Goal: Task Accomplishment & Management: Use online tool/utility

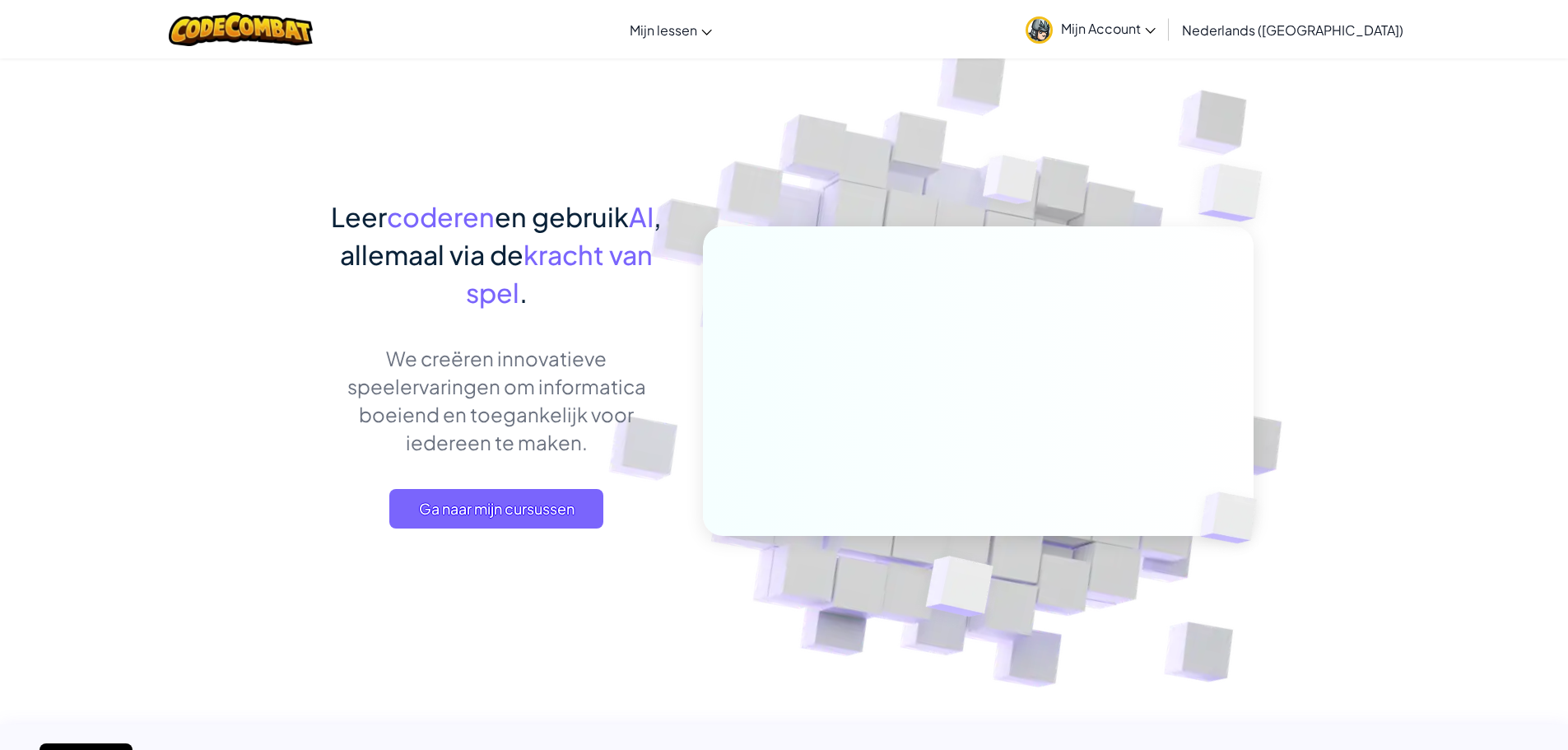
click at [1053, 26] on img at bounding box center [1038, 30] width 27 height 27
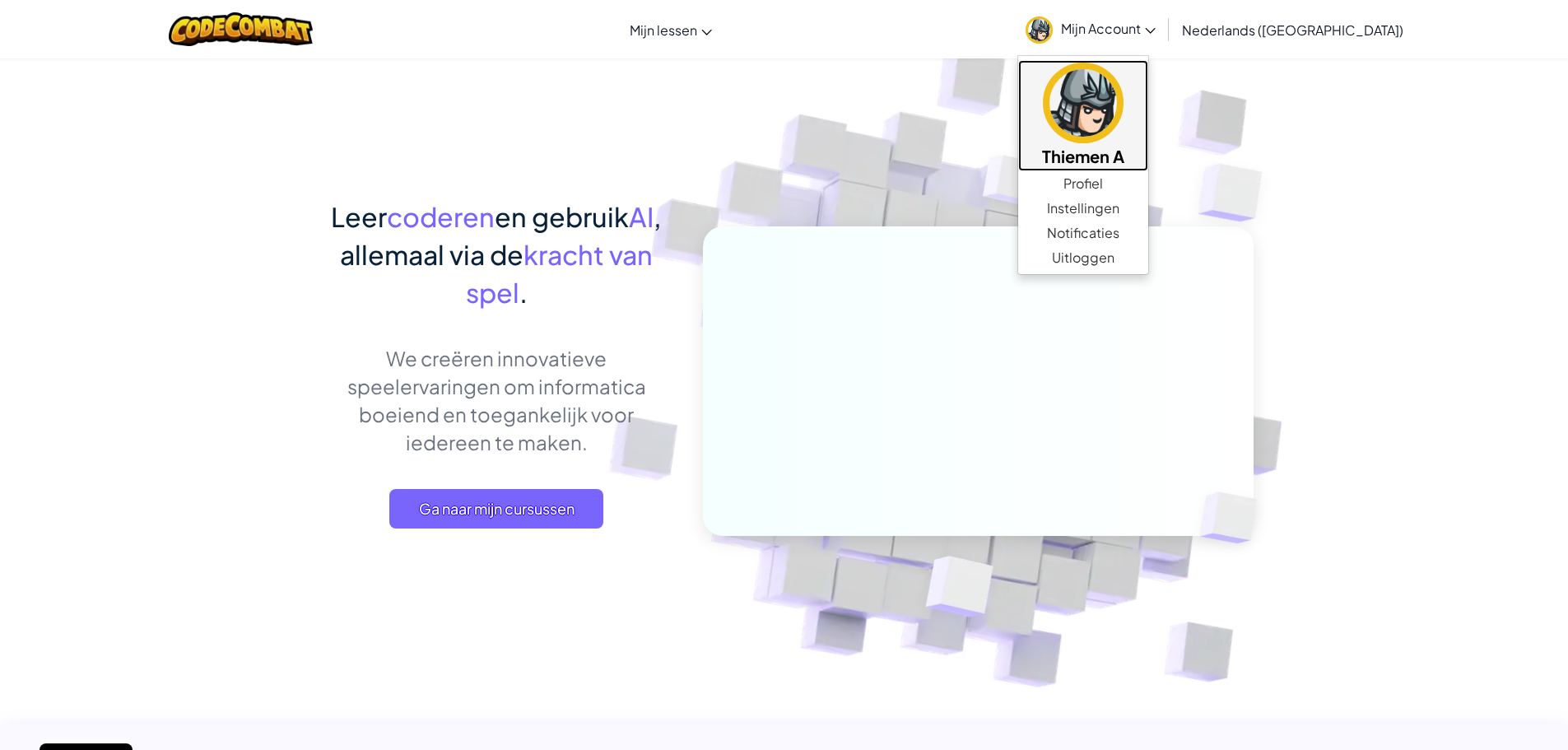
click at [1111, 123] on img at bounding box center [1083, 102] width 81 height 81
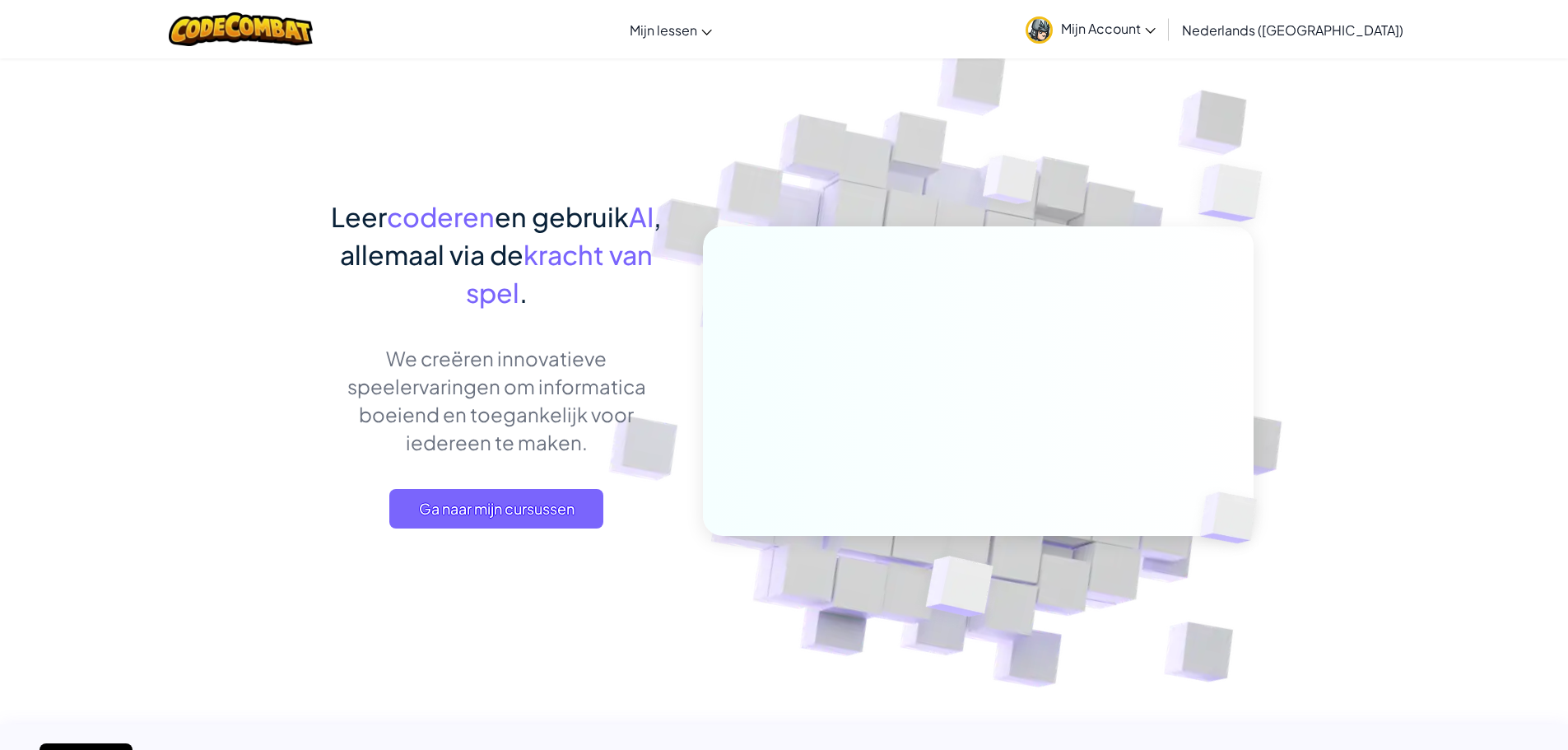
click at [634, 168] on img at bounding box center [966, 362] width 914 height 915
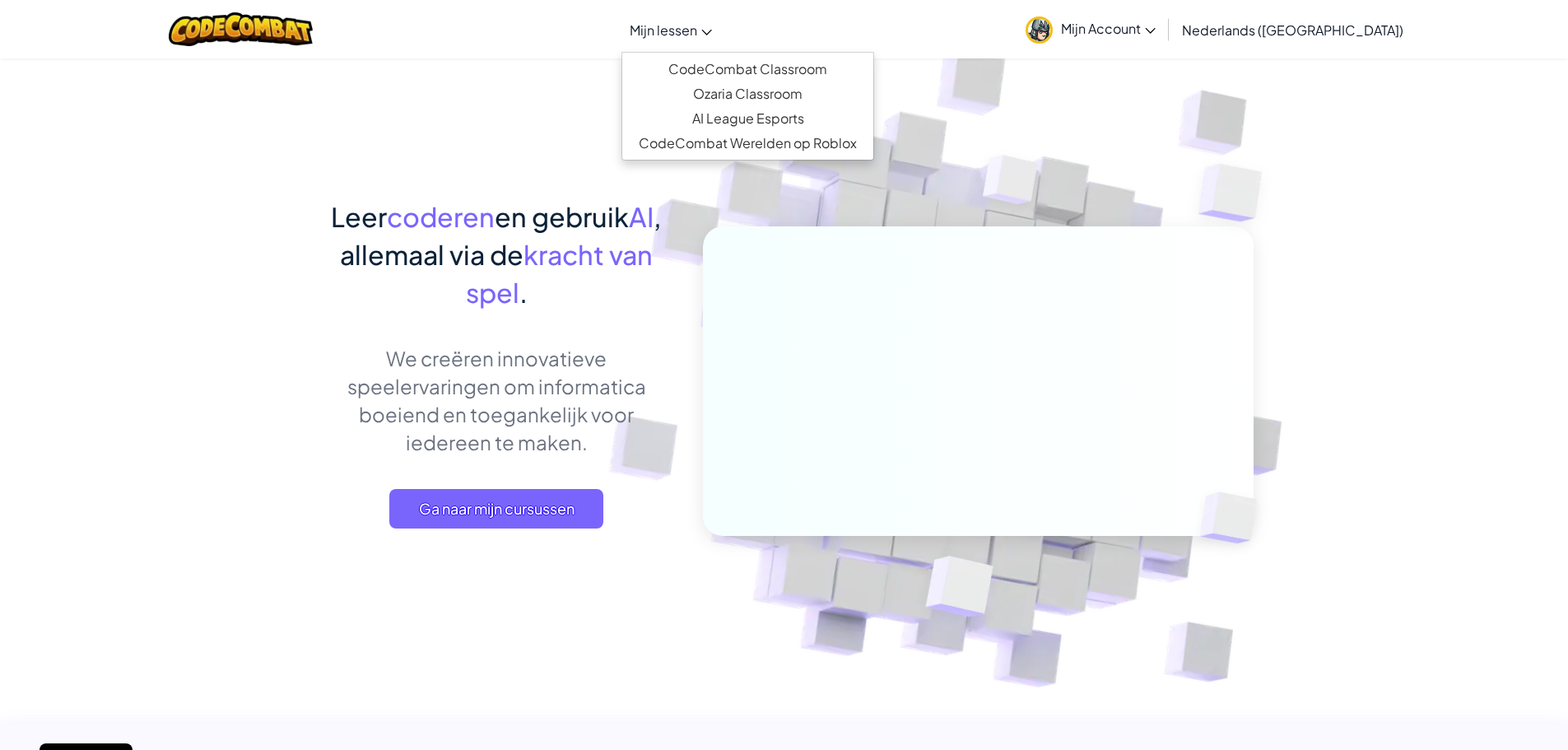
click at [697, 21] on span "Mijn lessen" at bounding box center [663, 30] width 67 height 18
click at [756, 75] on link "CodeCombat Classroom" at bounding box center [748, 69] width 251 height 25
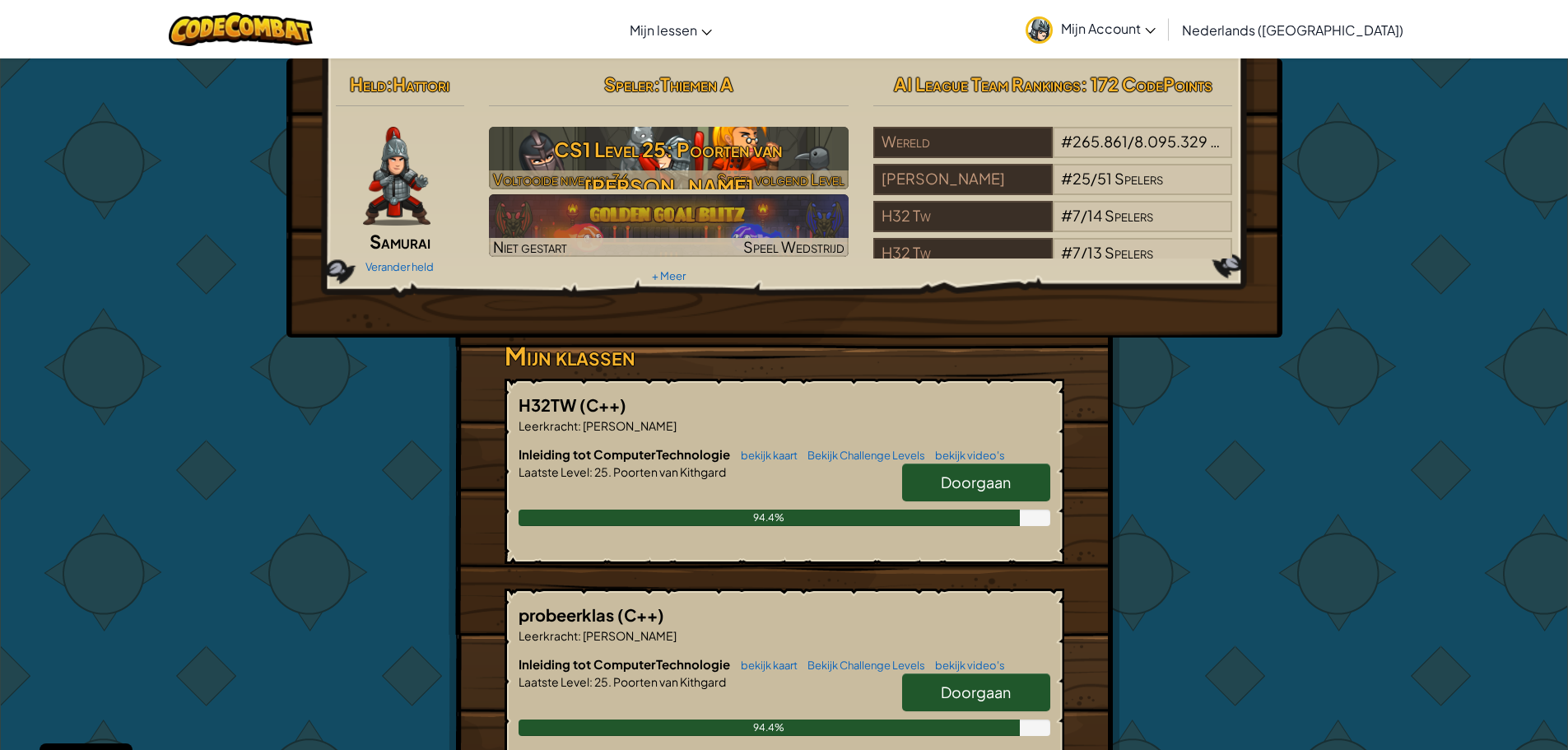
click at [620, 143] on h3 "CS1 Level 25: Poorten van [PERSON_NAME]" at bounding box center [669, 169] width 359 height 75
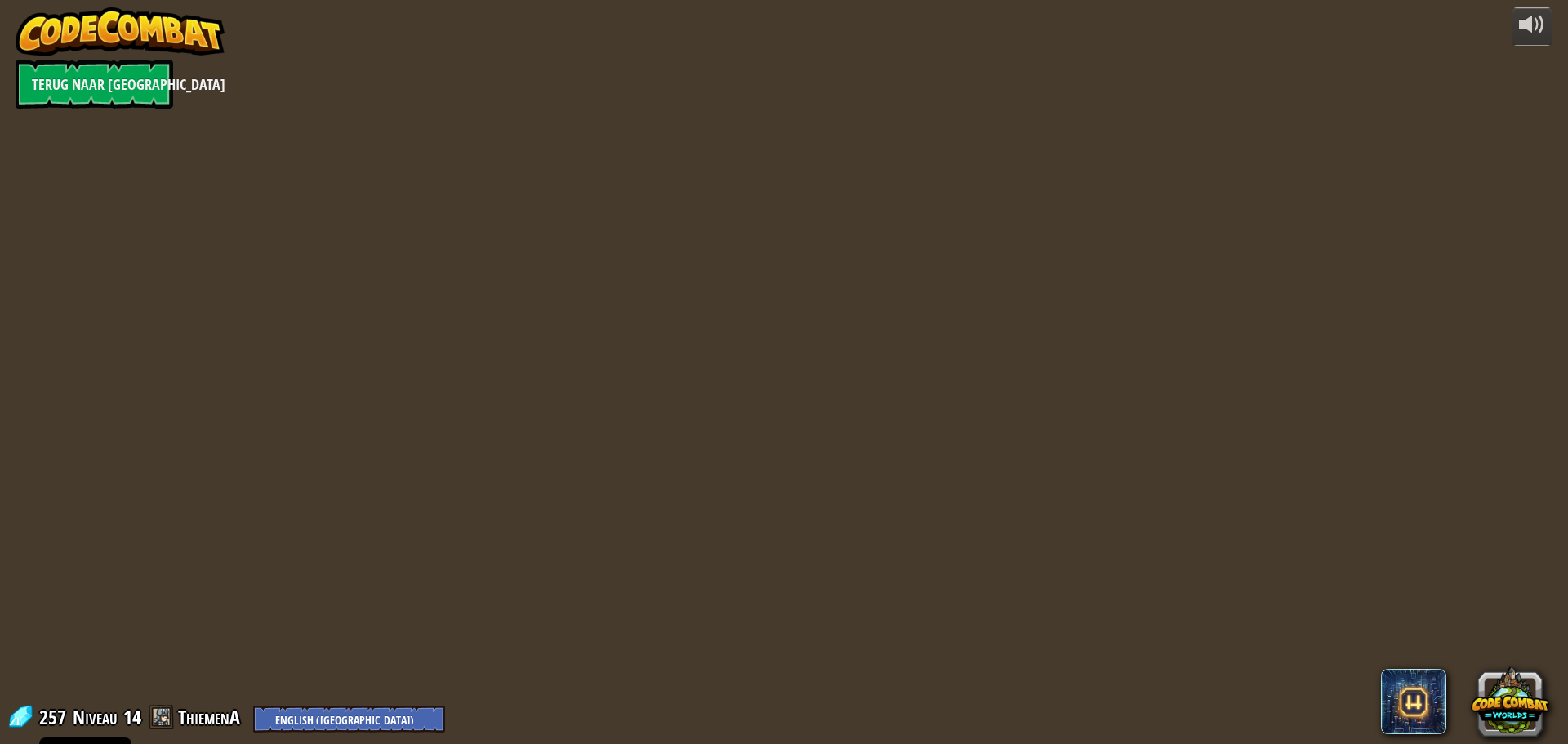
select select "nl-[GEOGRAPHIC_DATA]"
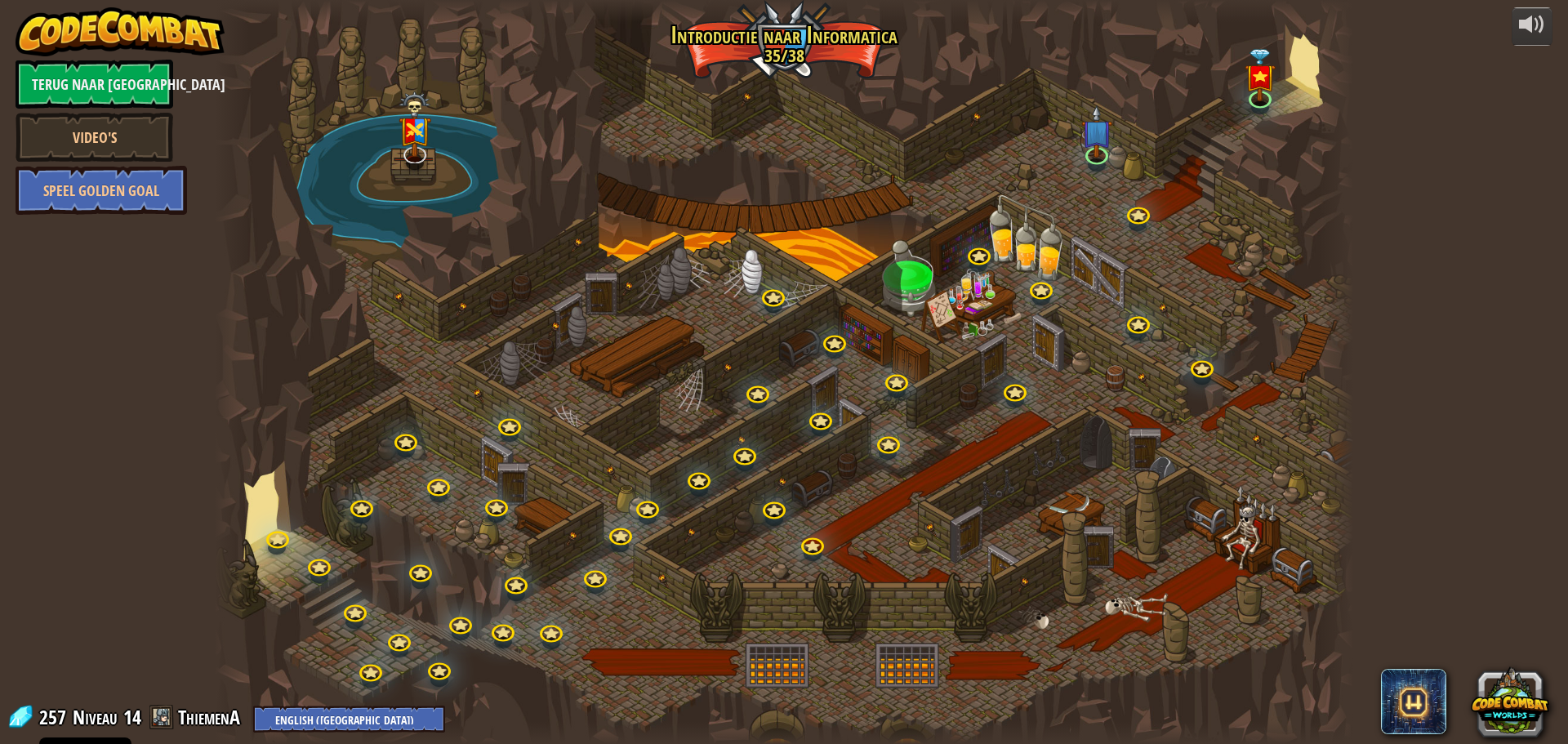
select select "nl-[GEOGRAPHIC_DATA]"
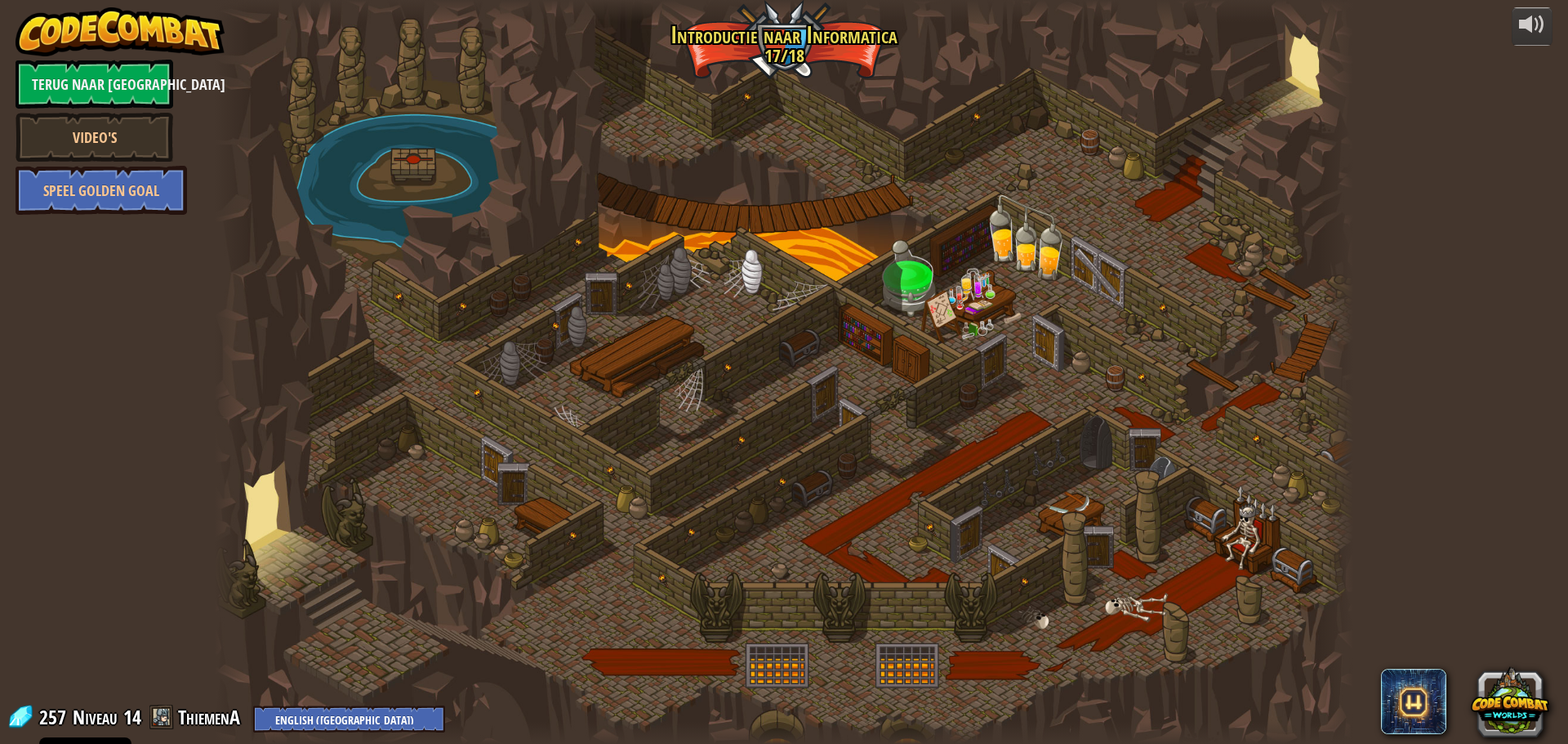
select select "nl-[GEOGRAPHIC_DATA]"
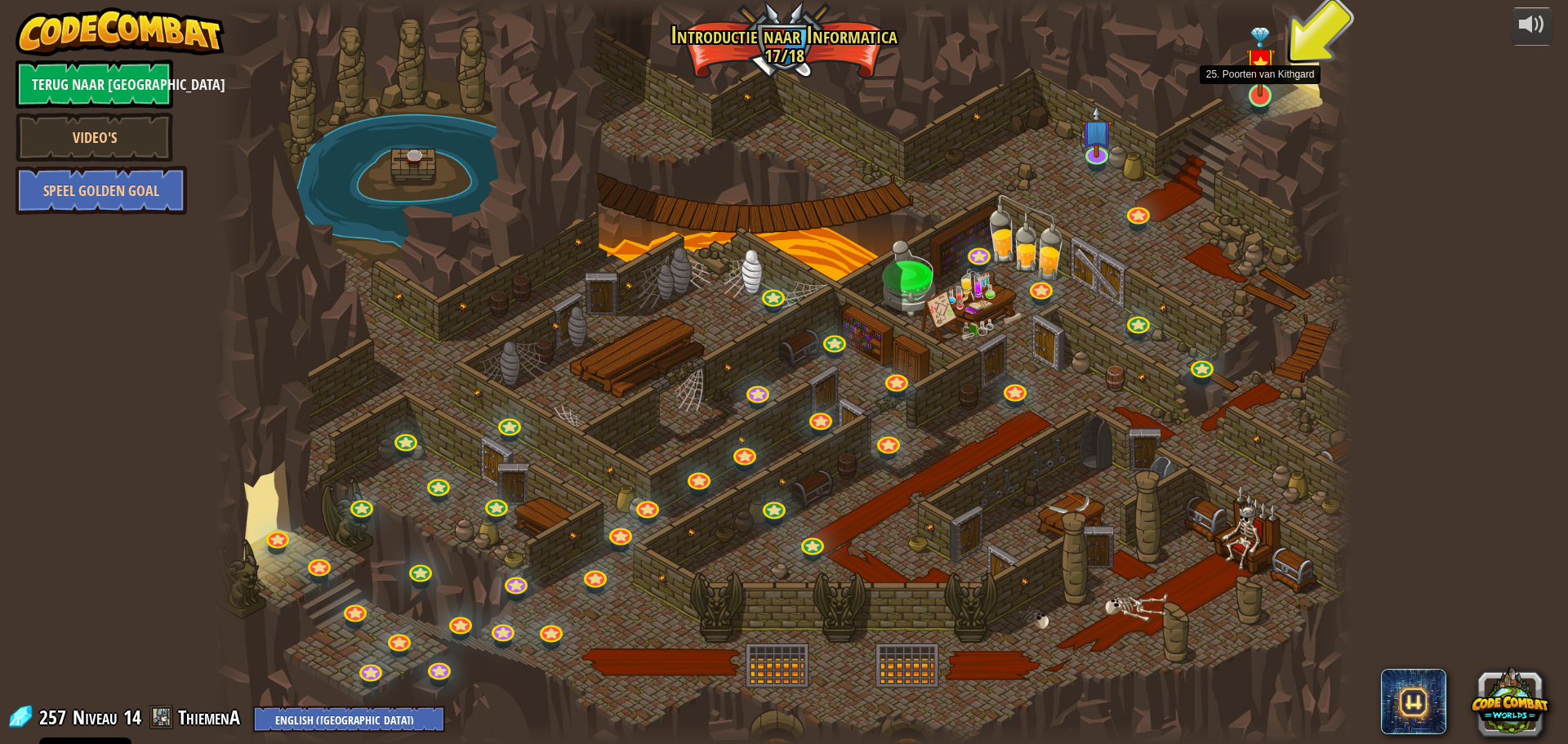
click at [1255, 88] on img at bounding box center [1260, 62] width 30 height 70
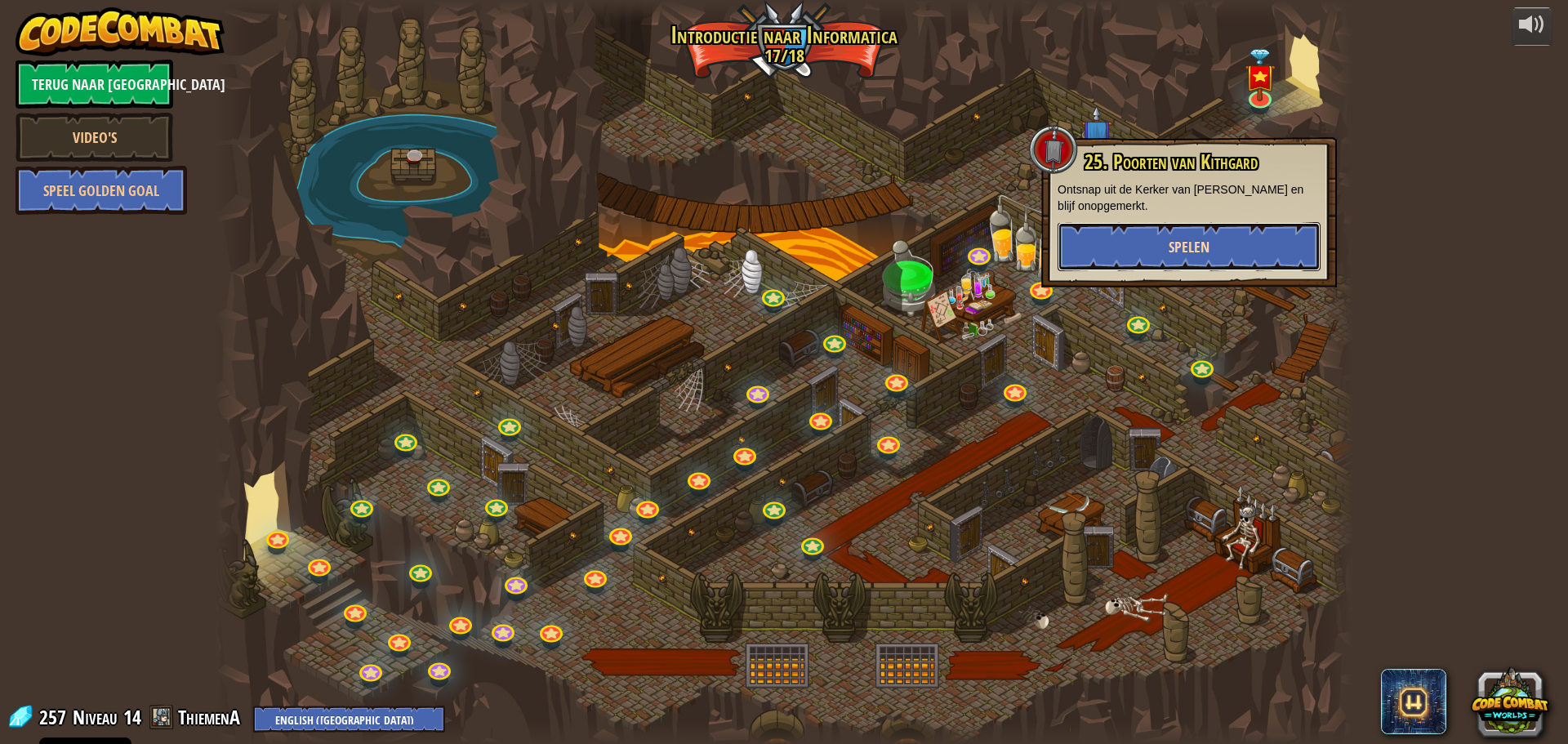
click at [1216, 227] on button "Spelen" at bounding box center [1189, 246] width 263 height 49
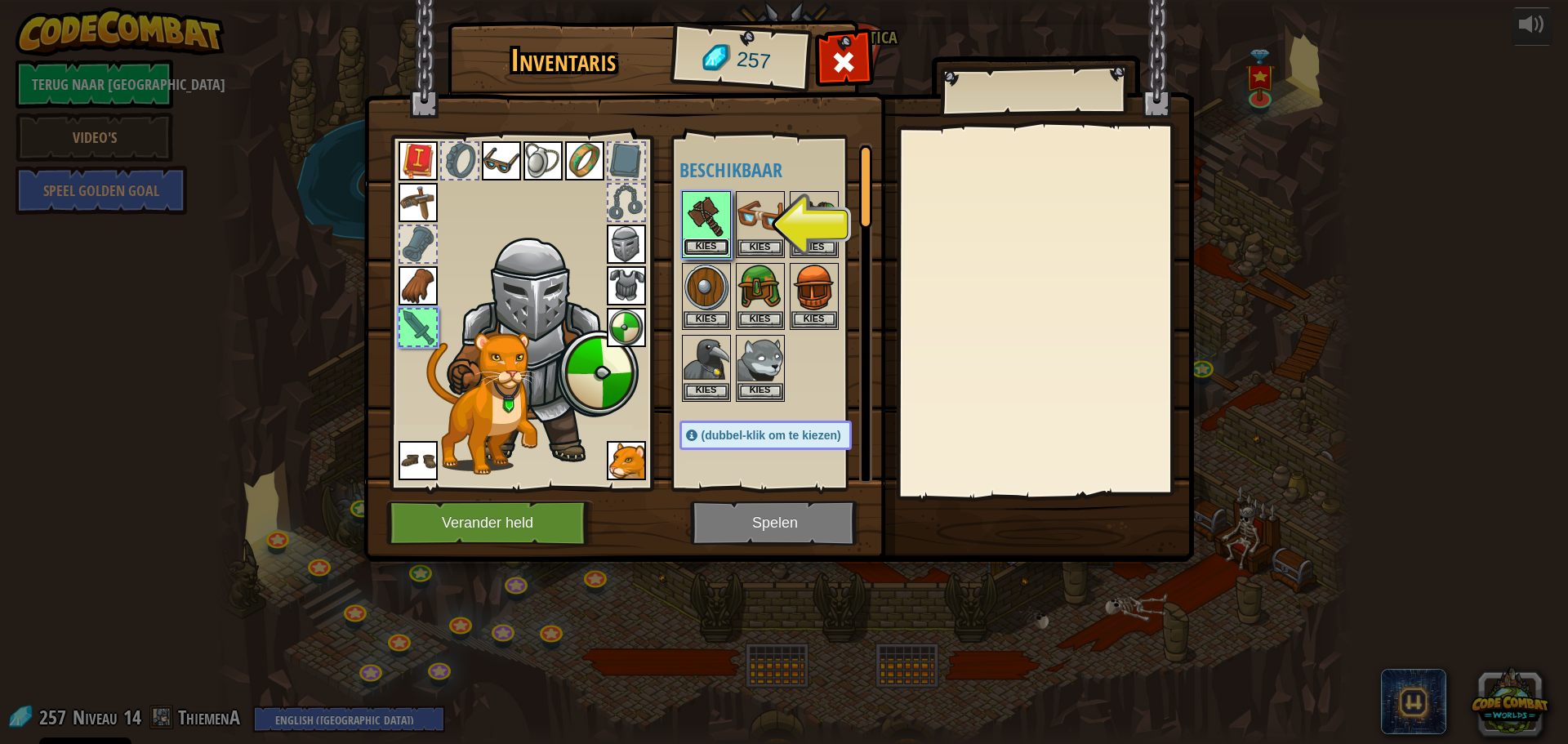
click at [707, 246] on button "Kies" at bounding box center [706, 247] width 45 height 18
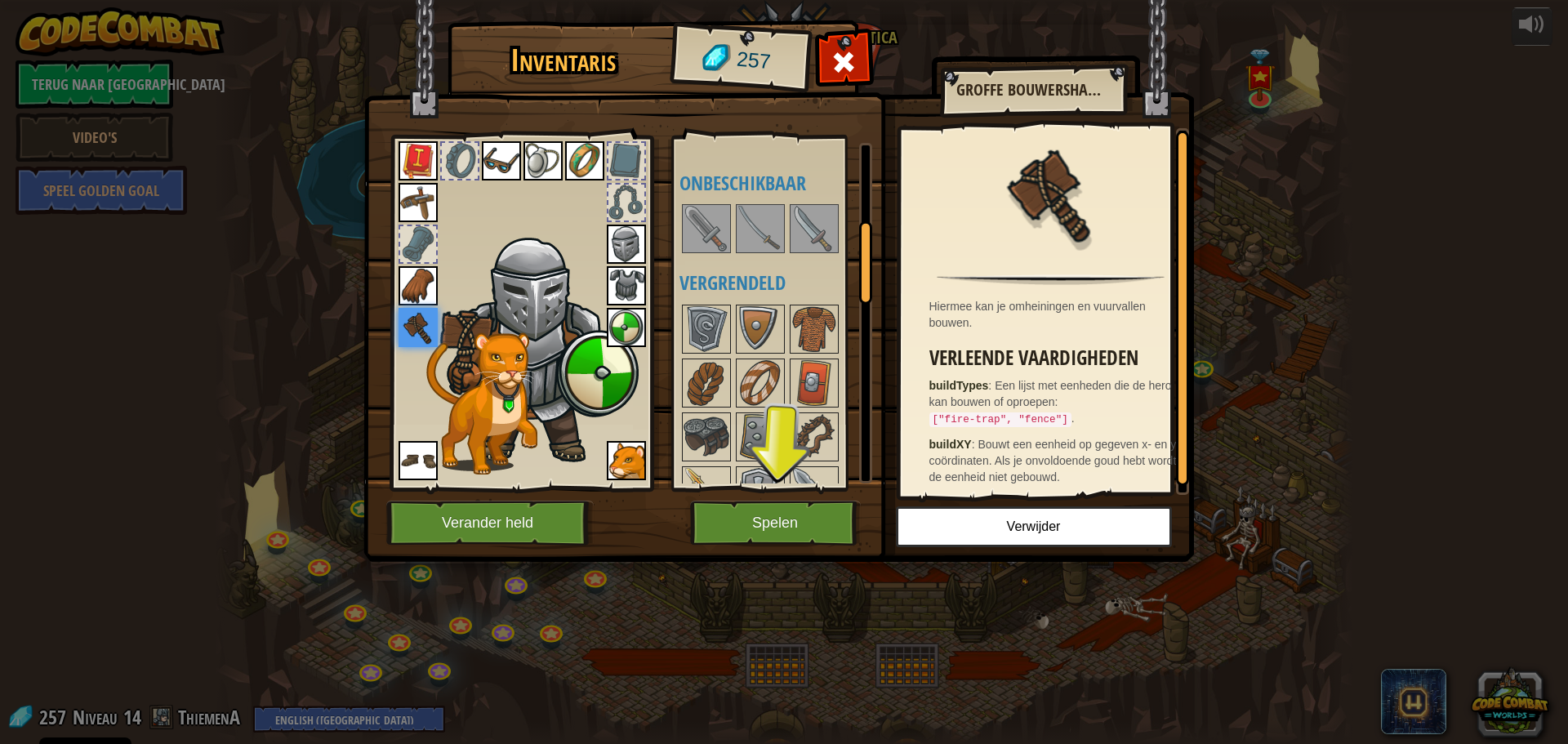
scroll to position [435, 0]
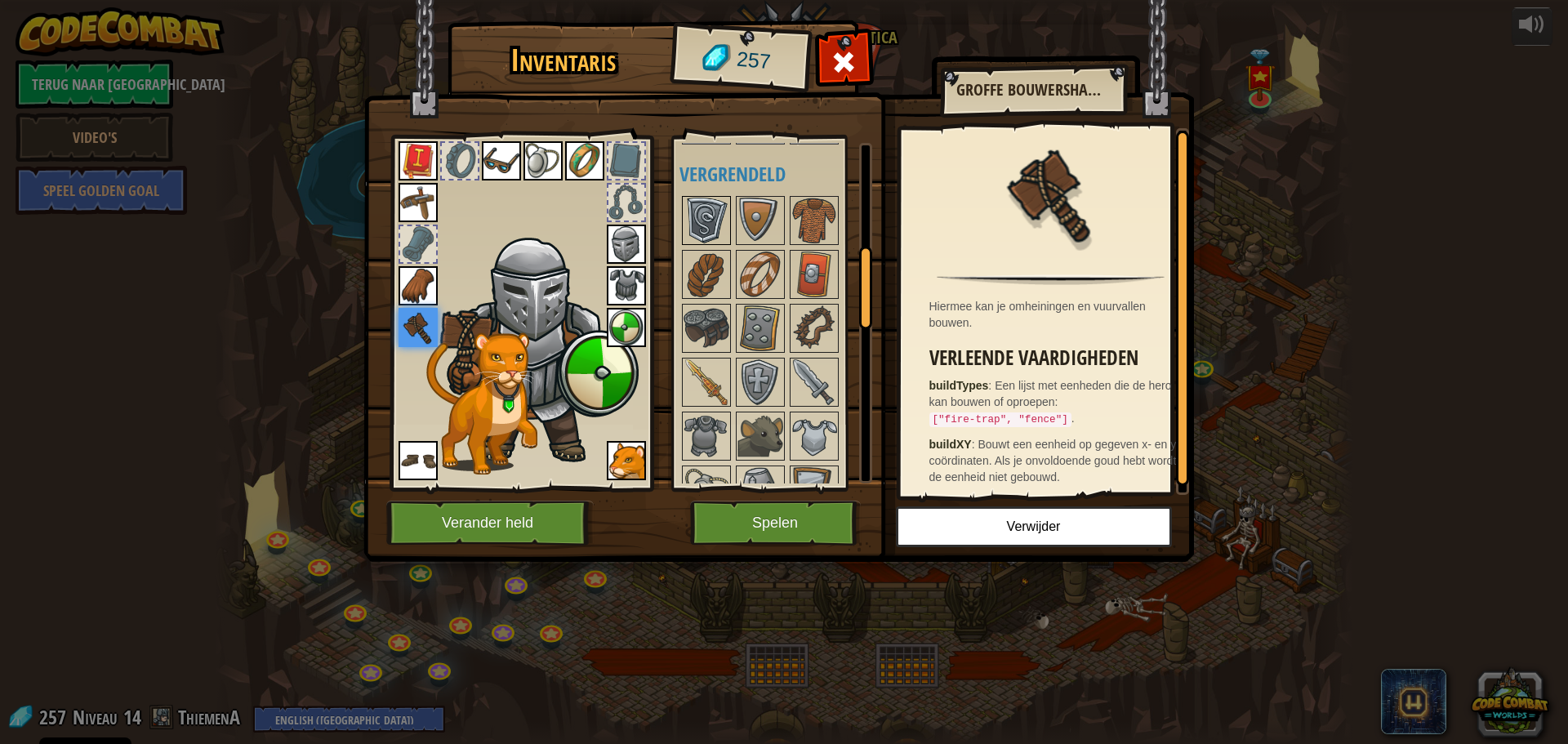
drag, startPoint x: 710, startPoint y: 226, endPoint x: 722, endPoint y: 228, distance: 12.2
click at [709, 226] on img at bounding box center [706, 220] width 45 height 45
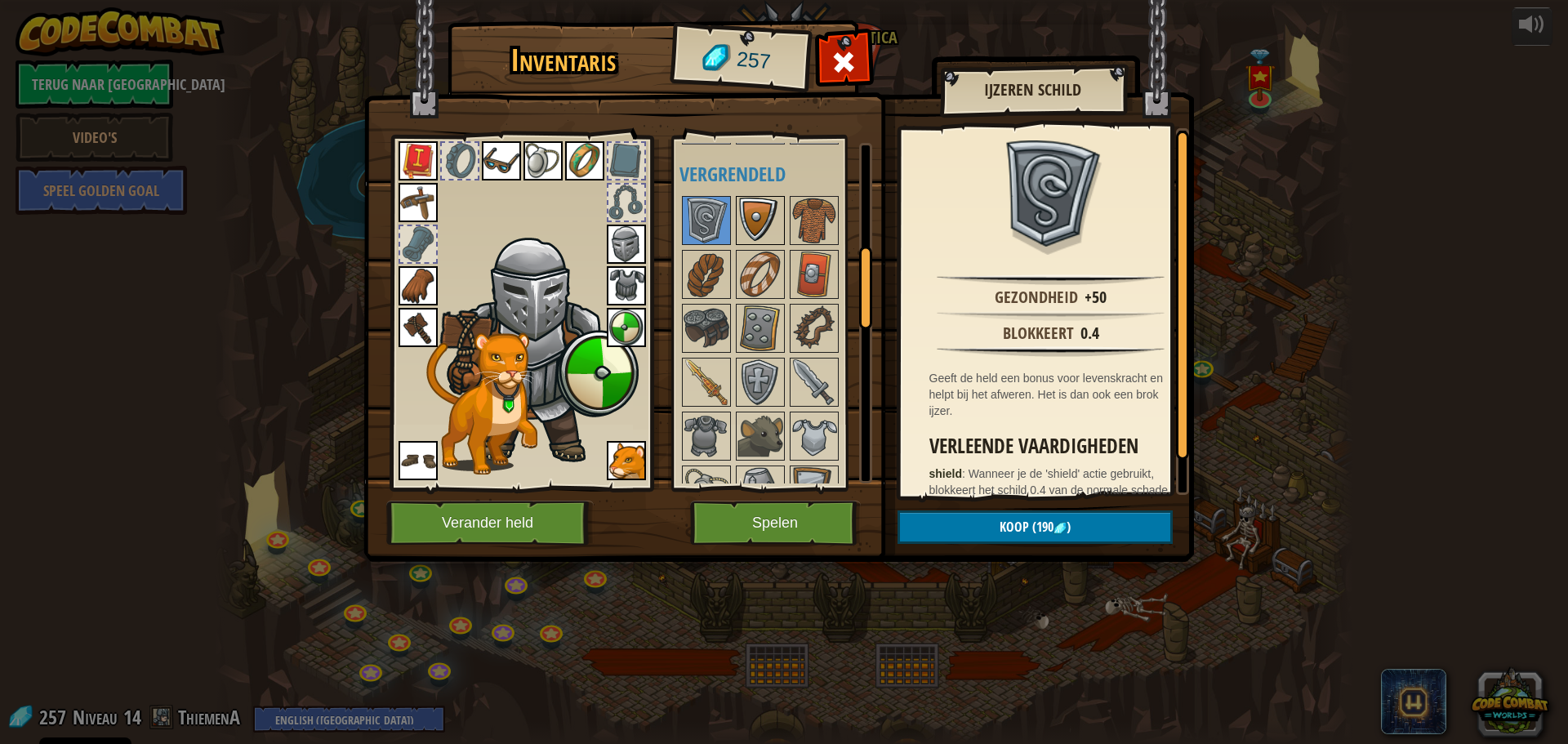
click at [749, 228] on img at bounding box center [760, 220] width 45 height 45
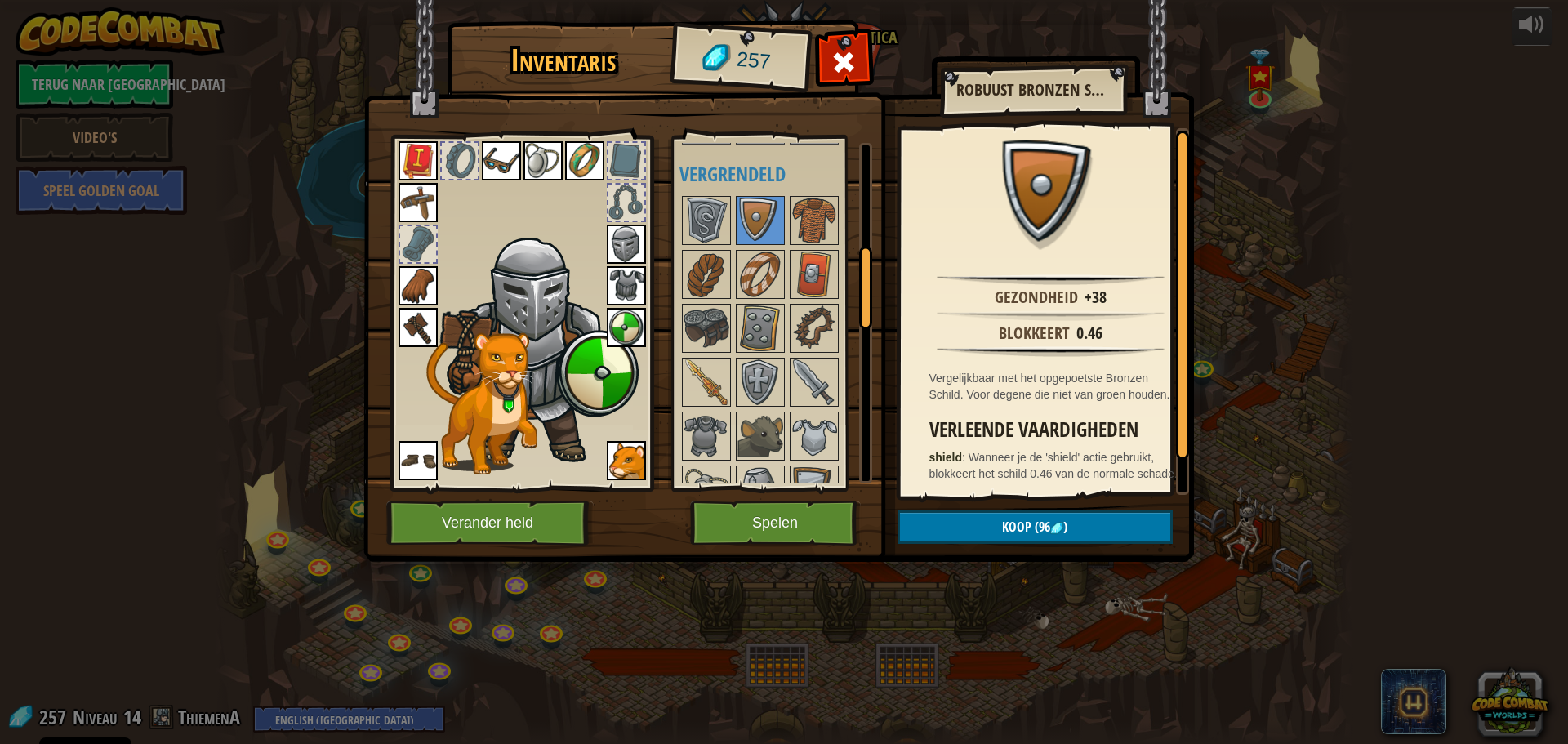
click at [848, 243] on div at bounding box center [782, 678] width 205 height 970
click at [763, 341] on img at bounding box center [760, 328] width 45 height 45
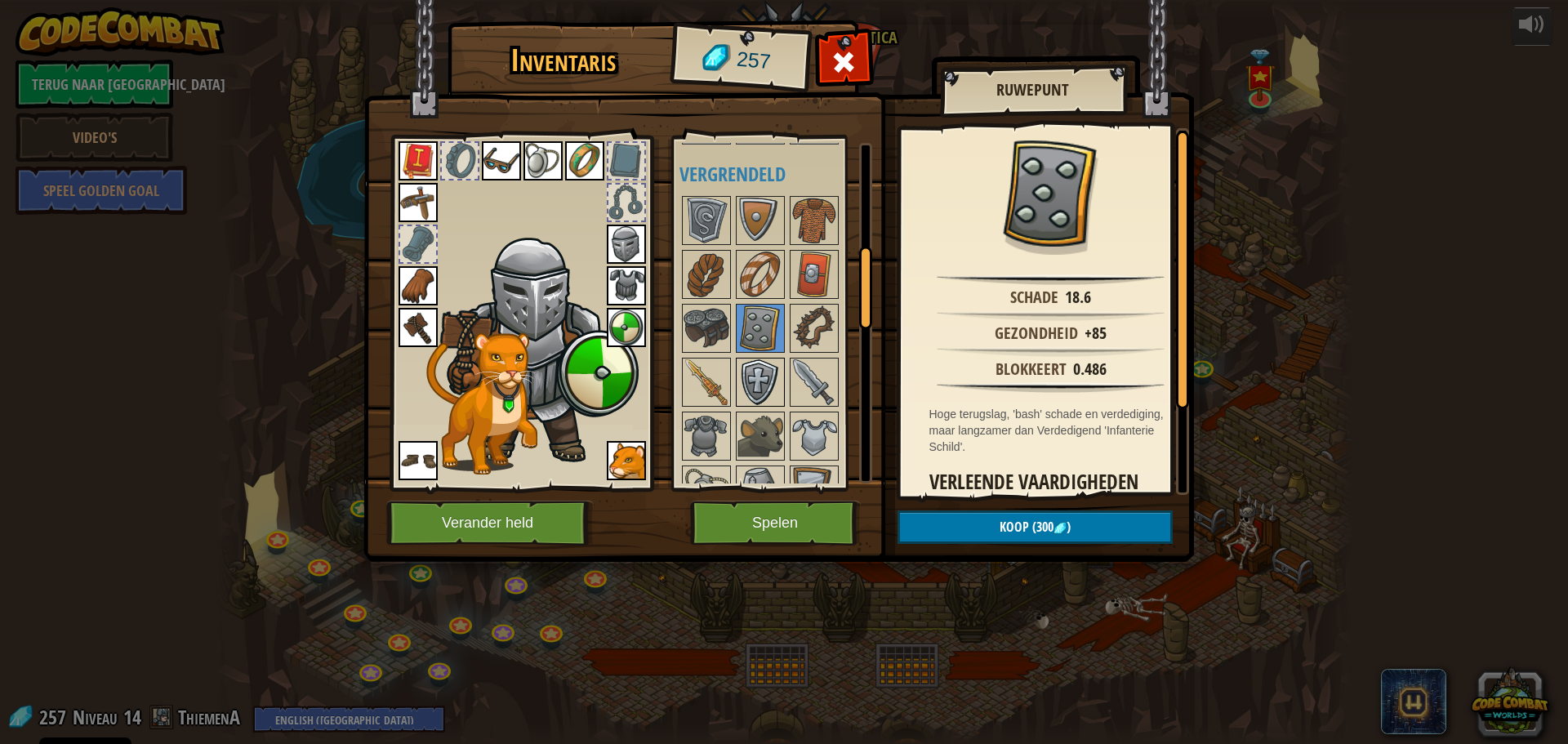
click at [751, 400] on img at bounding box center [760, 382] width 45 height 45
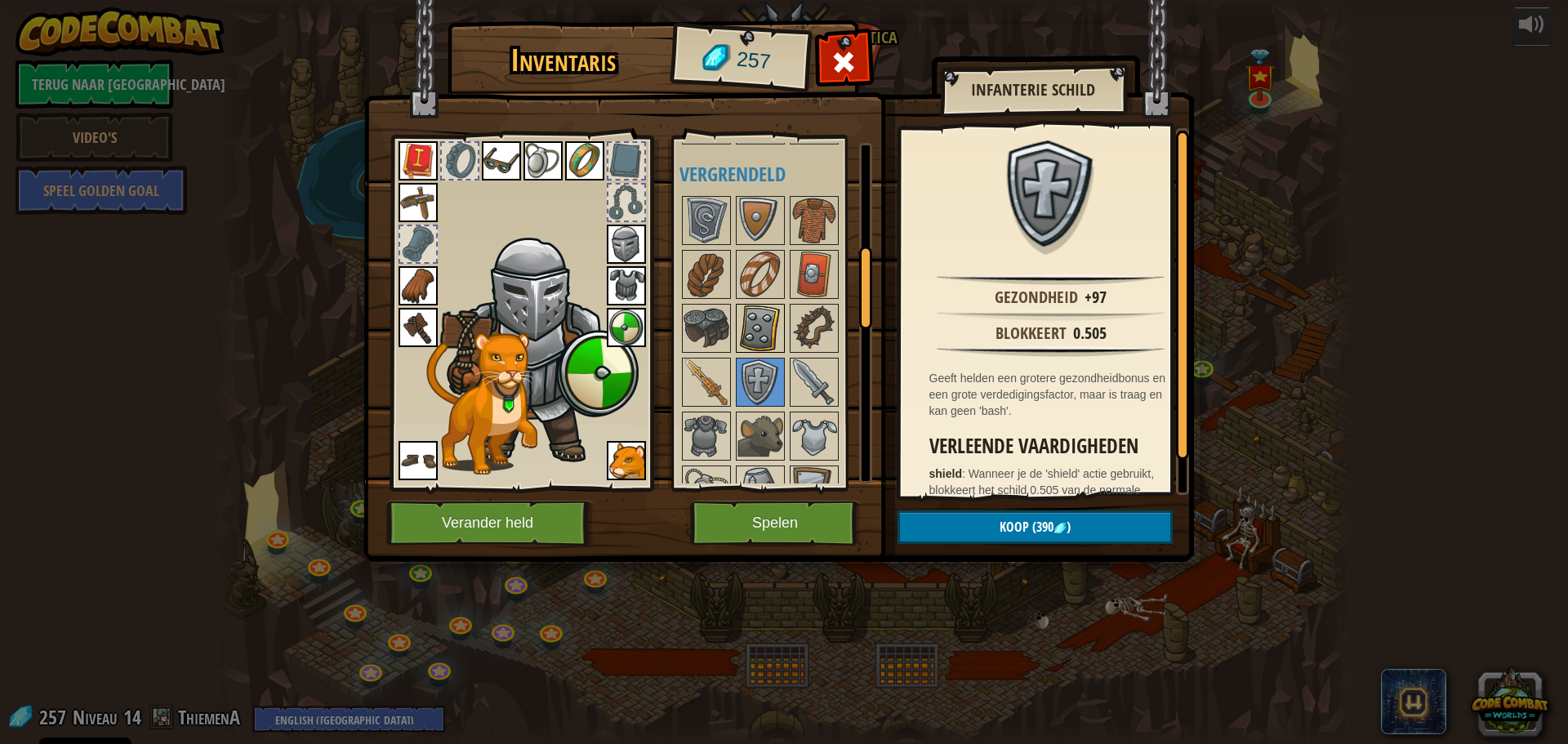
click at [758, 348] on img at bounding box center [760, 328] width 45 height 45
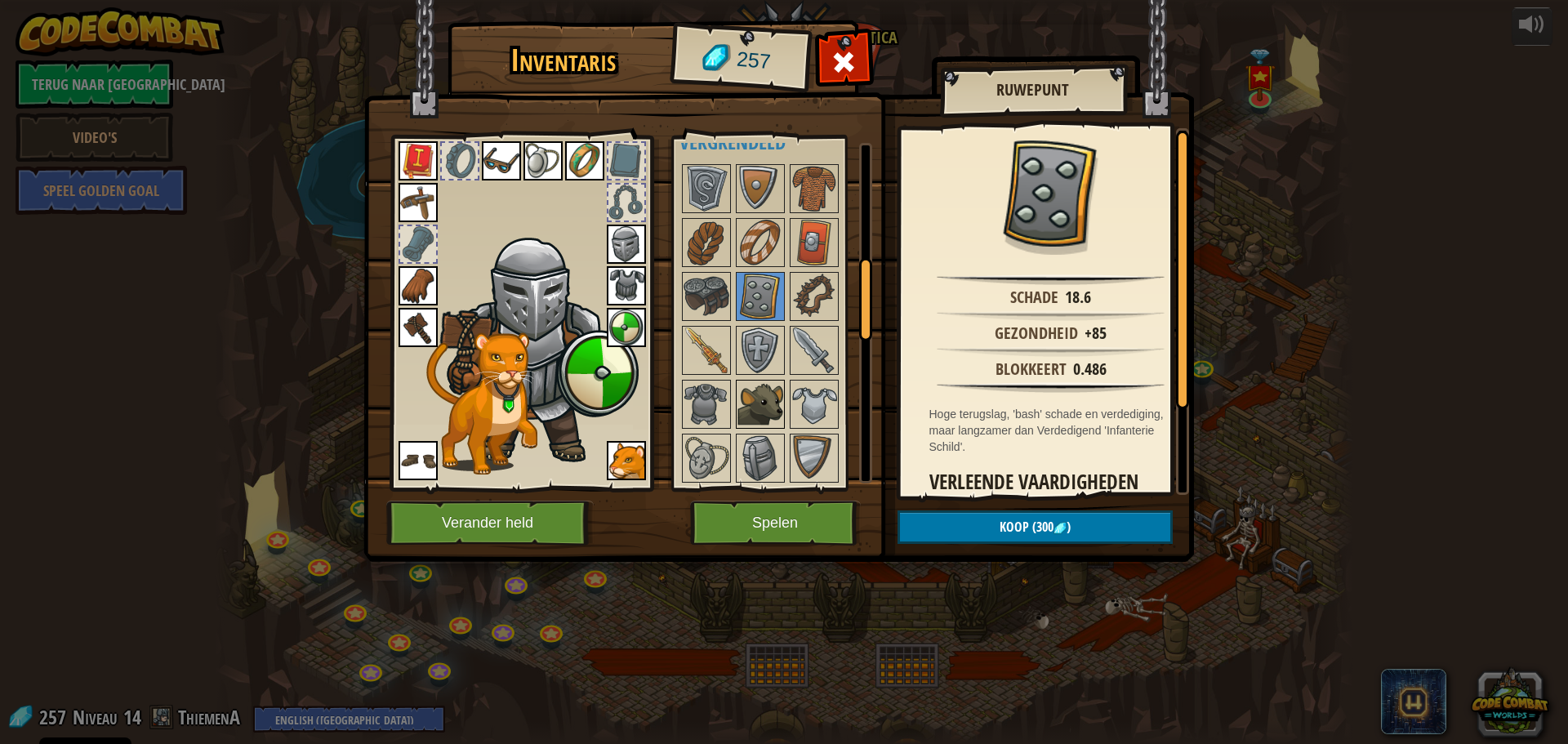
scroll to position [545, 0]
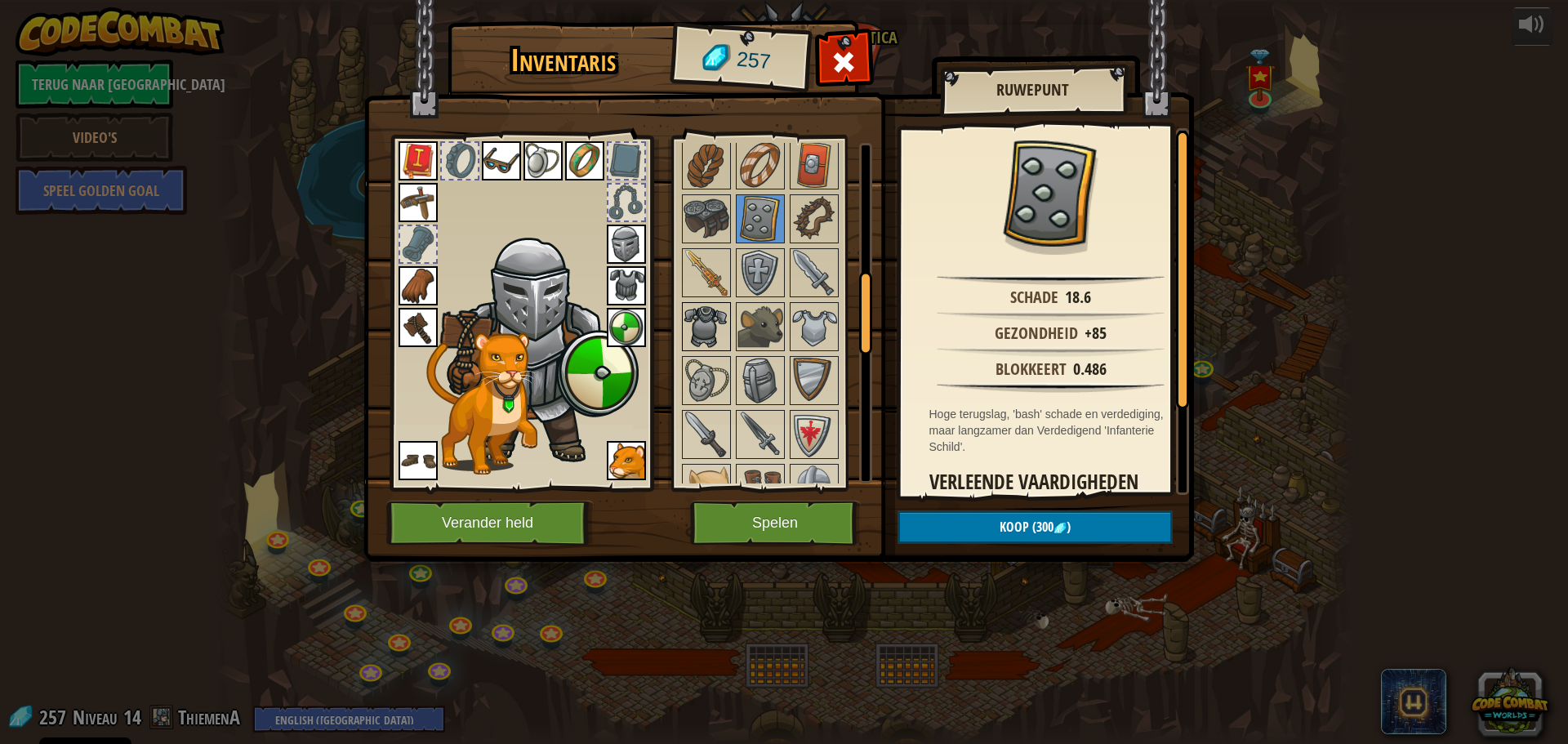
click at [688, 335] on img at bounding box center [706, 326] width 45 height 45
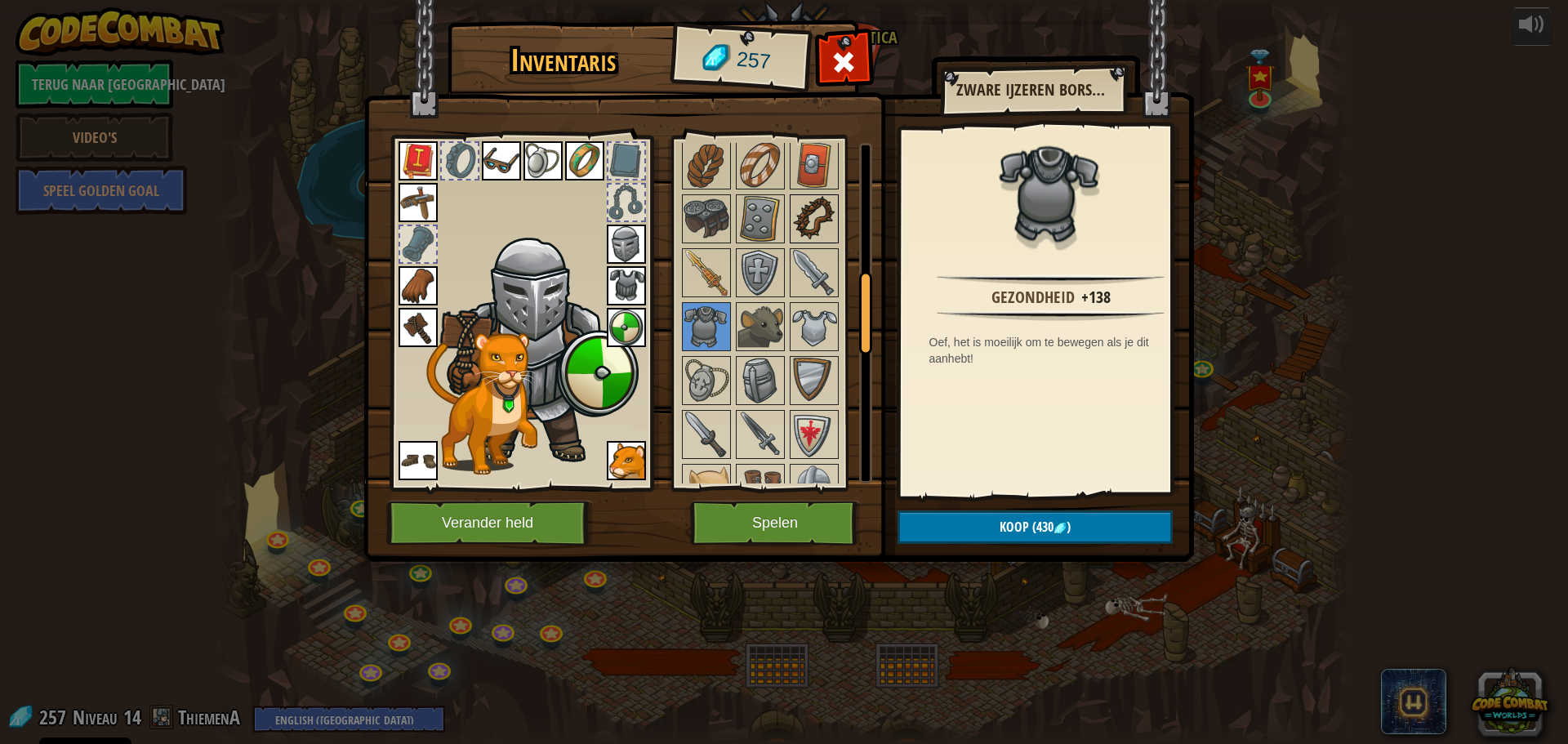
click at [815, 236] on img at bounding box center [814, 218] width 45 height 45
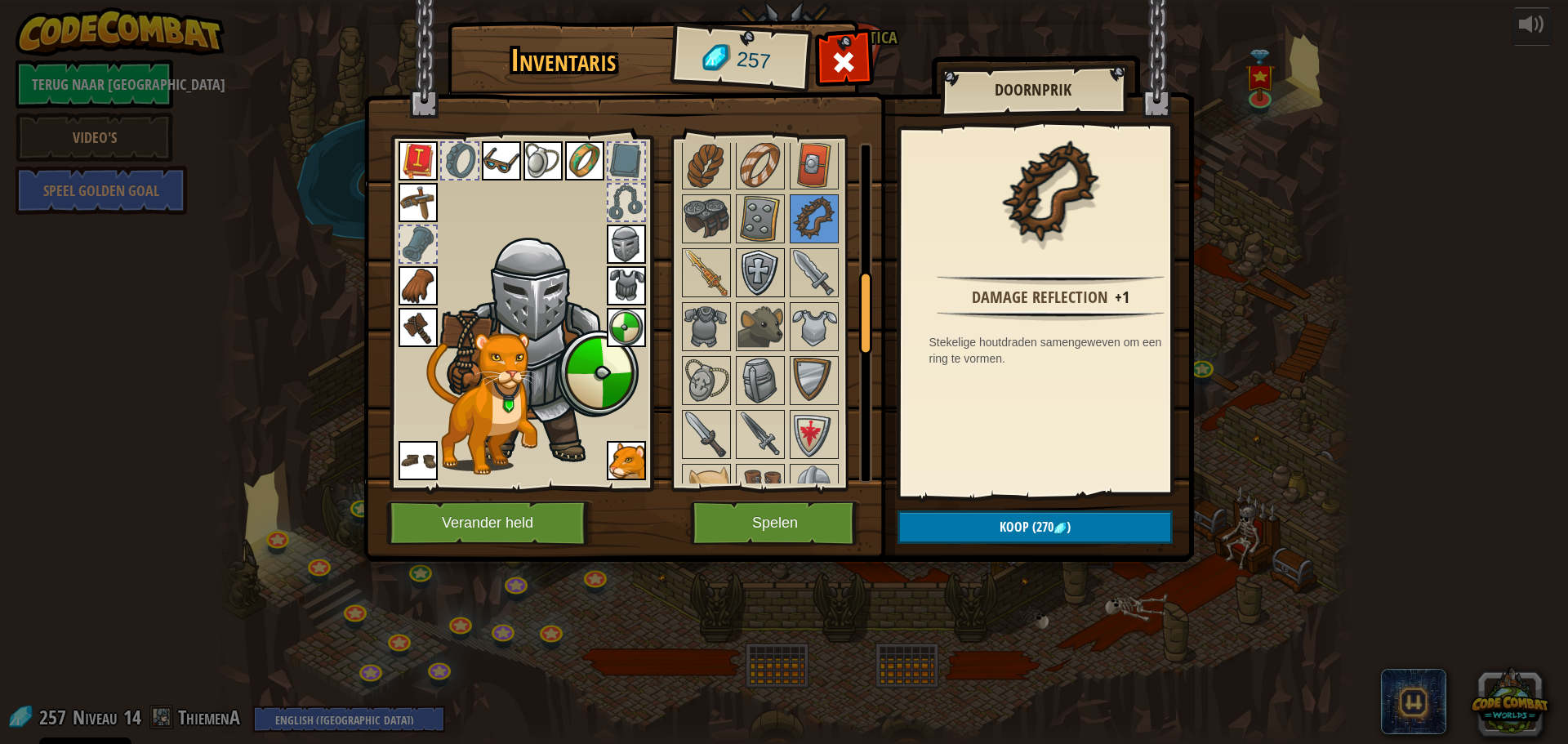
click at [762, 271] on img at bounding box center [760, 272] width 45 height 45
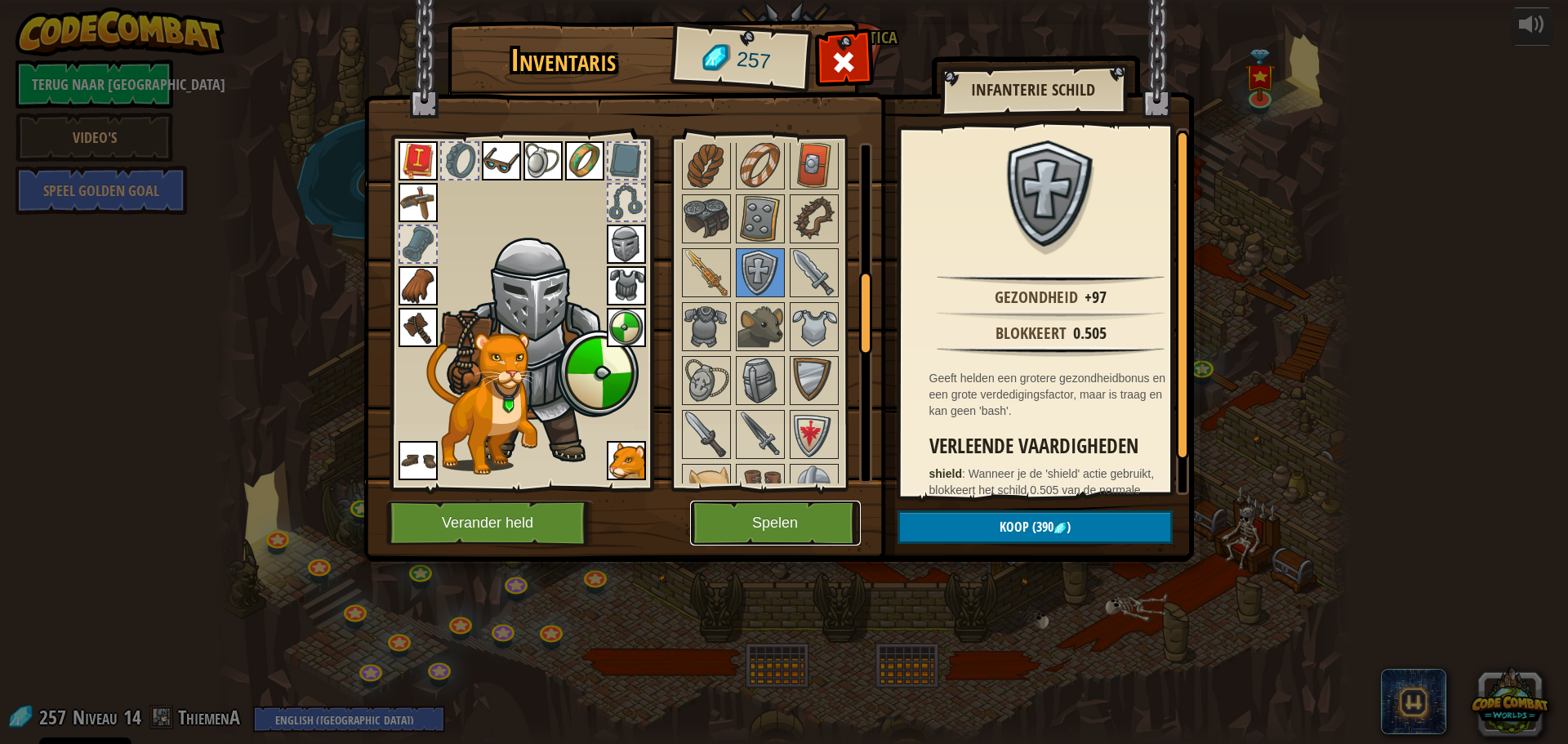
click at [750, 523] on button "Spelen" at bounding box center [775, 523] width 171 height 45
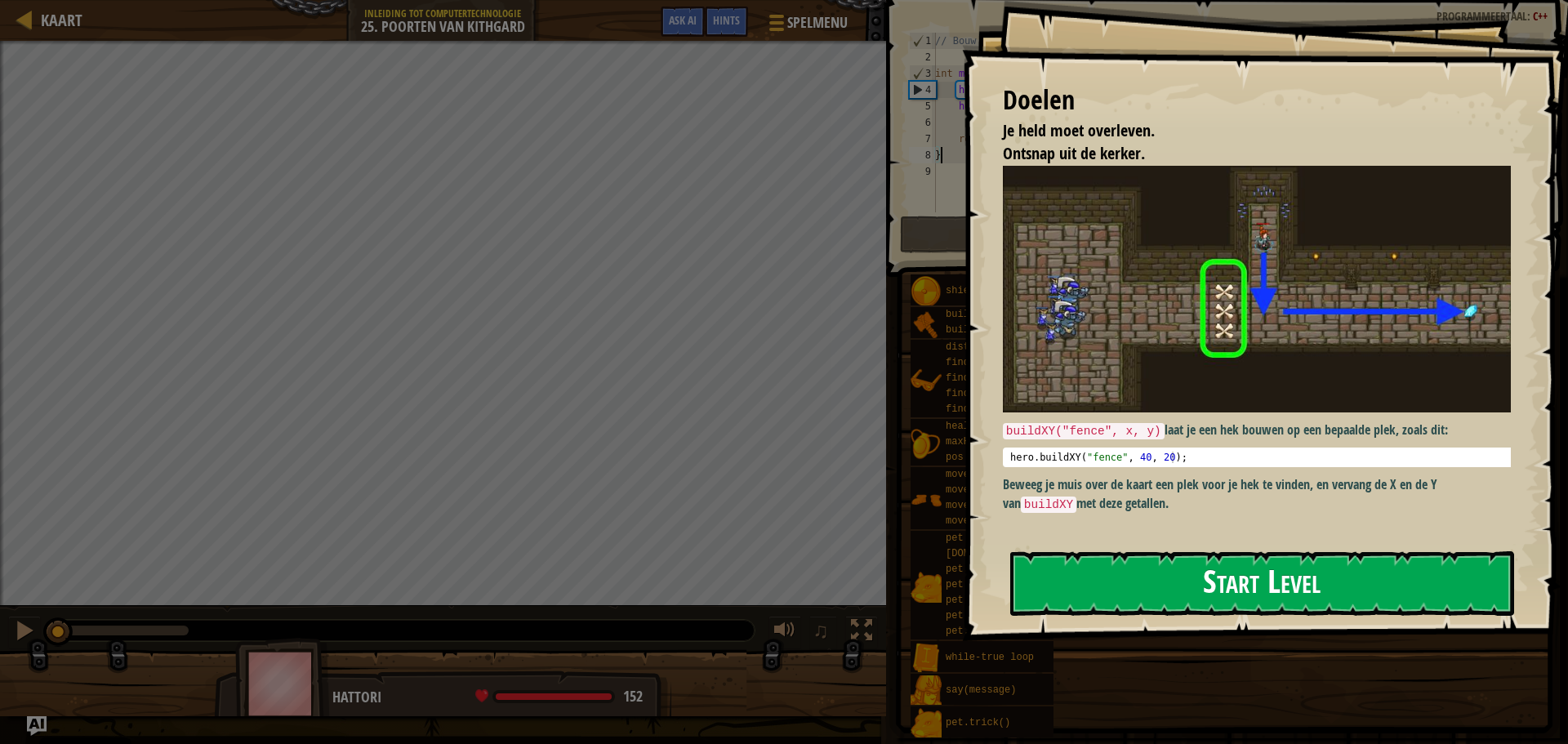
click at [1301, 592] on button "Start Level" at bounding box center [1261, 584] width 504 height 65
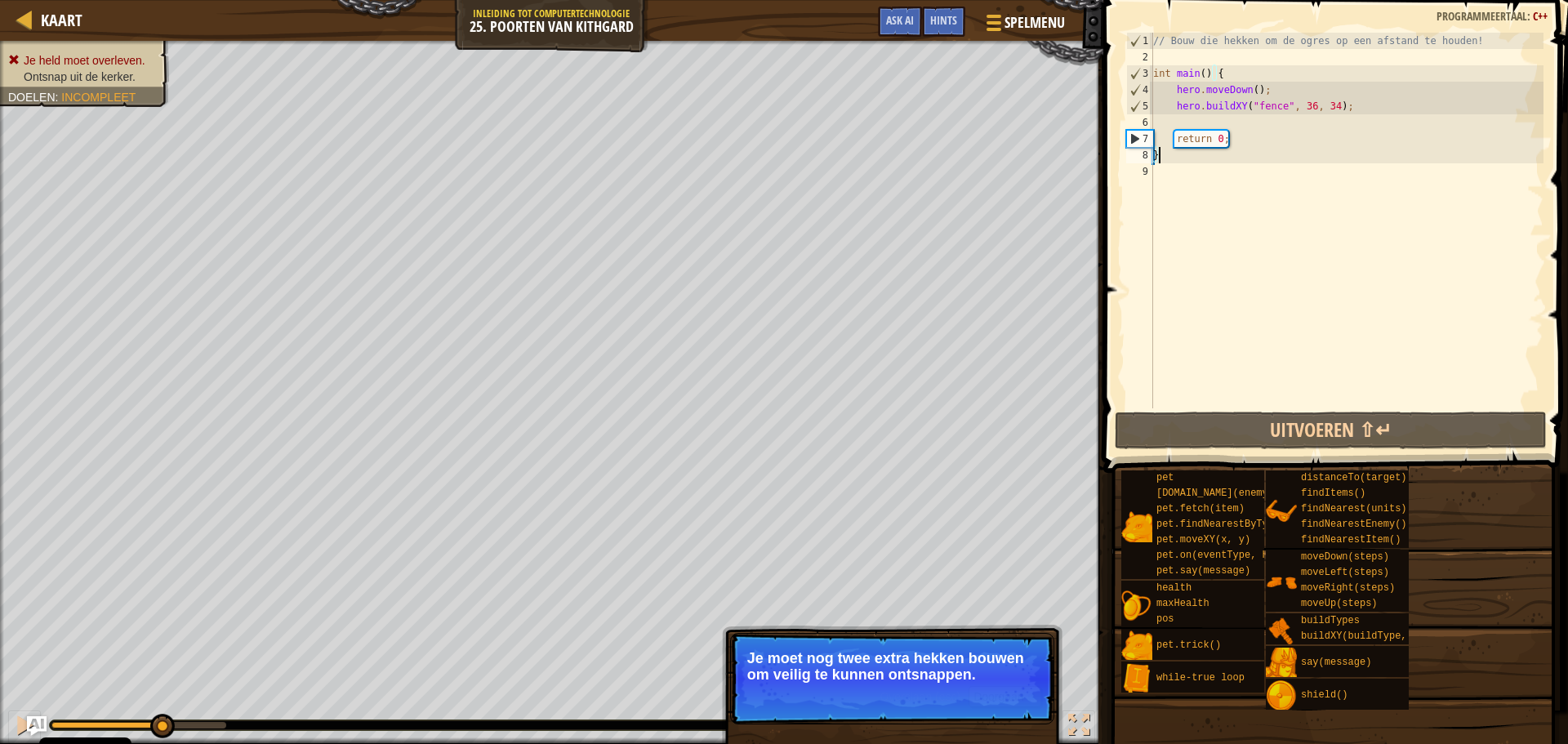
click at [1185, 123] on div "// Bouw die hekken om de ogres op een afstand te houden! int main ( ) { hero . …" at bounding box center [1347, 237] width 394 height 409
click at [1016, 691] on button "Doorgaan" at bounding box center [1004, 696] width 73 height 21
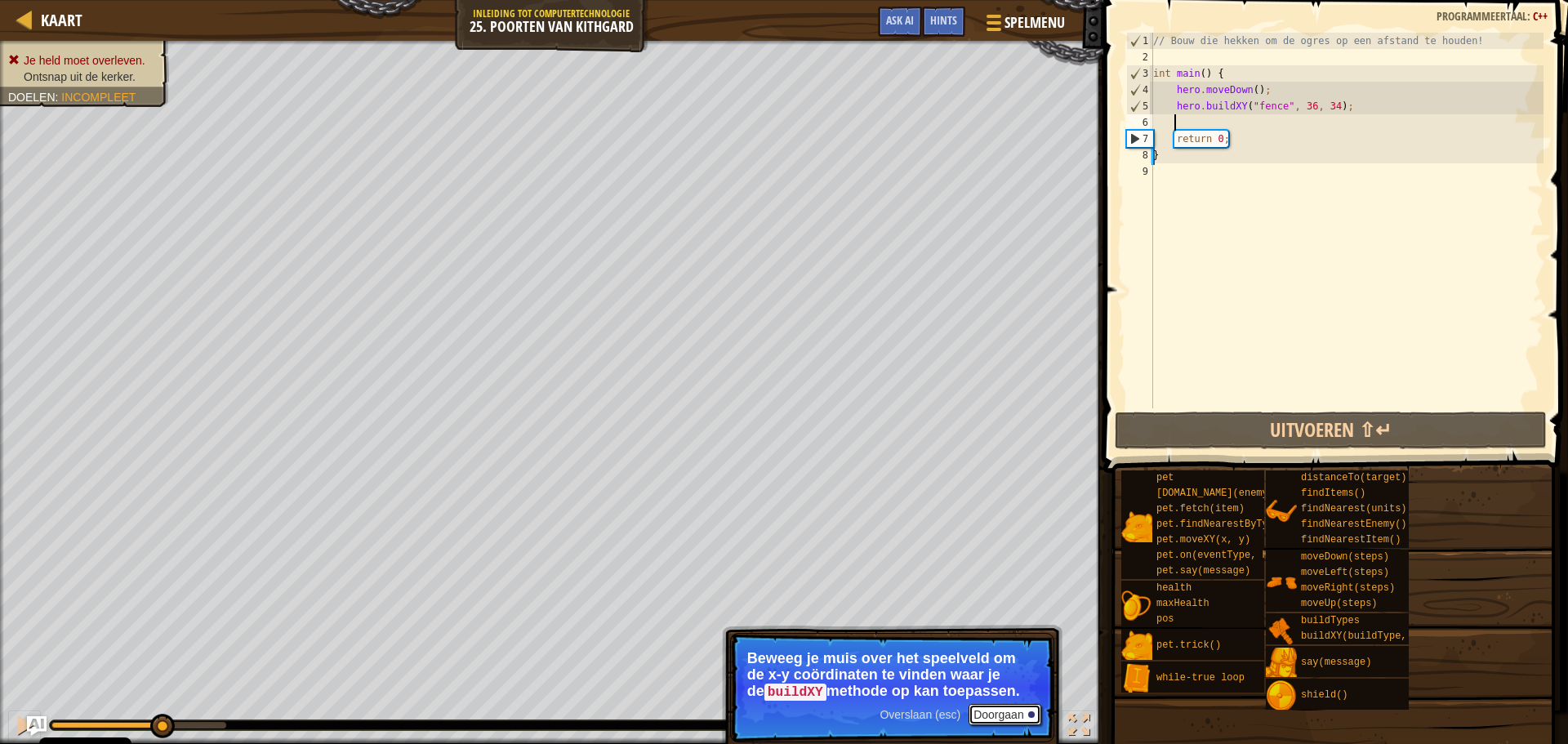
click at [1000, 714] on button "Doorgaan" at bounding box center [1004, 714] width 73 height 21
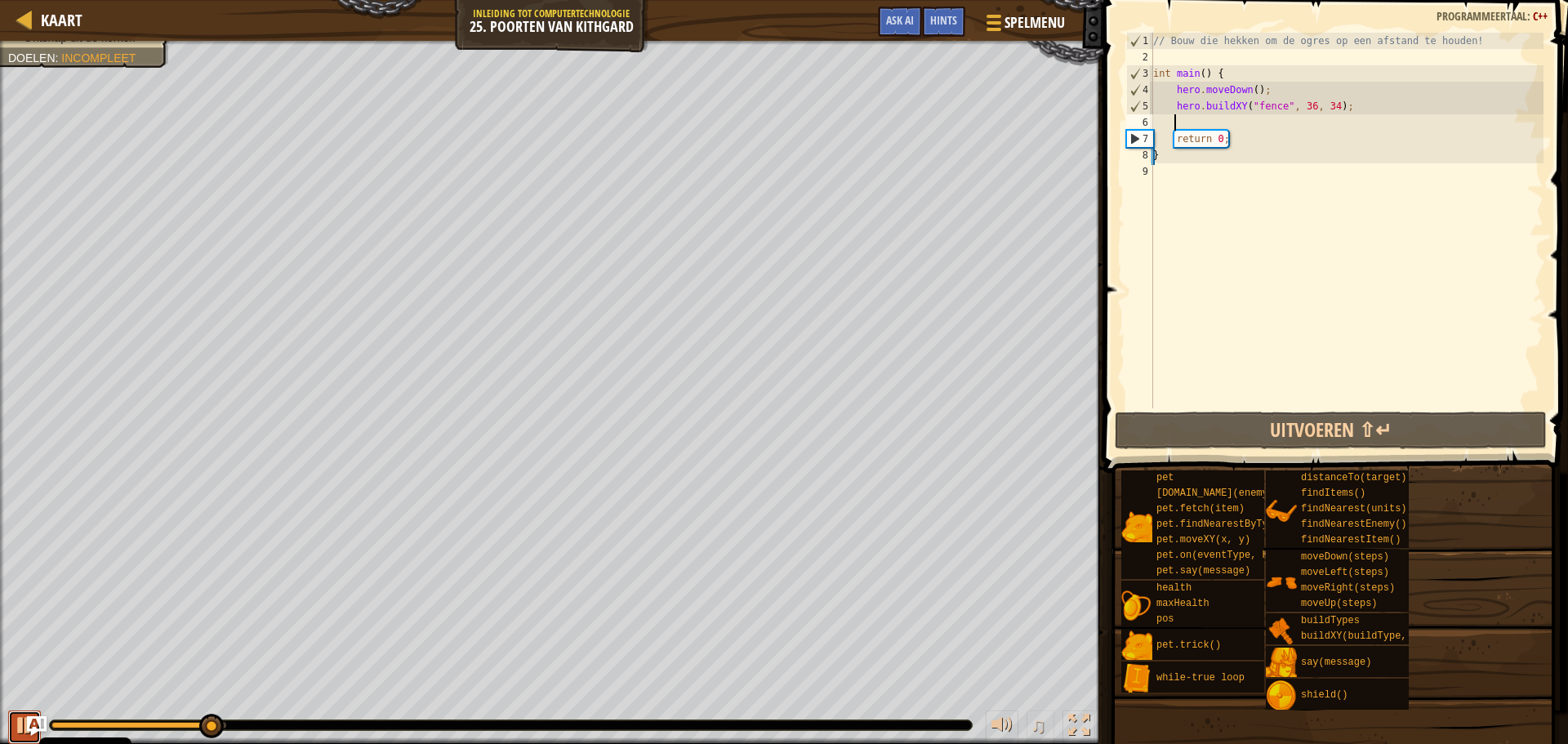
click at [24, 721] on div at bounding box center [24, 725] width 21 height 21
click at [20, 720] on div at bounding box center [24, 725] width 21 height 21
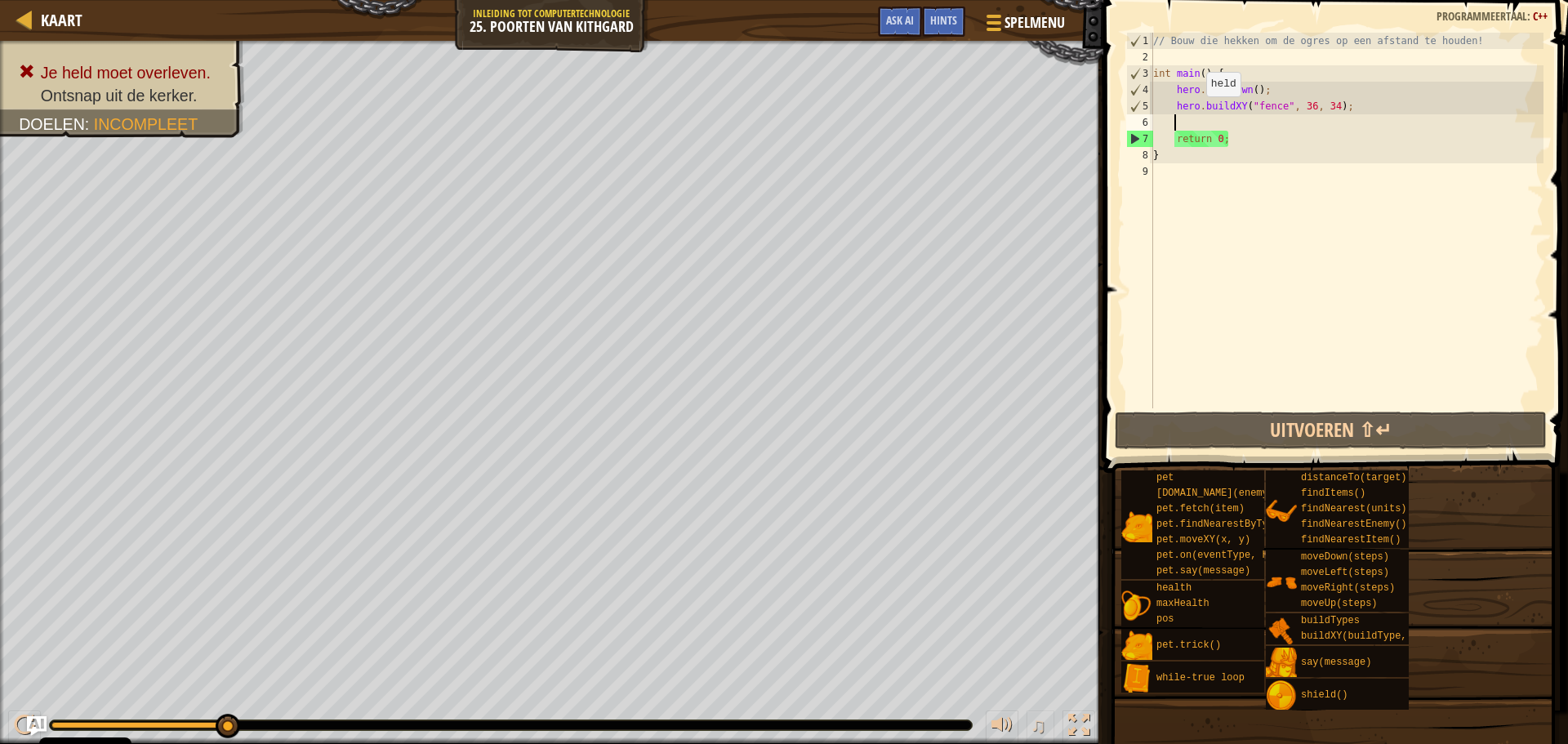
click at [1193, 113] on div "// Bouw die hekken om de ogres op een afstand te houden! int main ( ) { hero . …" at bounding box center [1347, 237] width 394 height 409
type textarea "hero.buildXY("fence", 36, 34);"
click at [1189, 119] on div "// Bouw die hekken om de ogres op een afstand te houden! int main ( ) { hero . …" at bounding box center [1347, 237] width 394 height 409
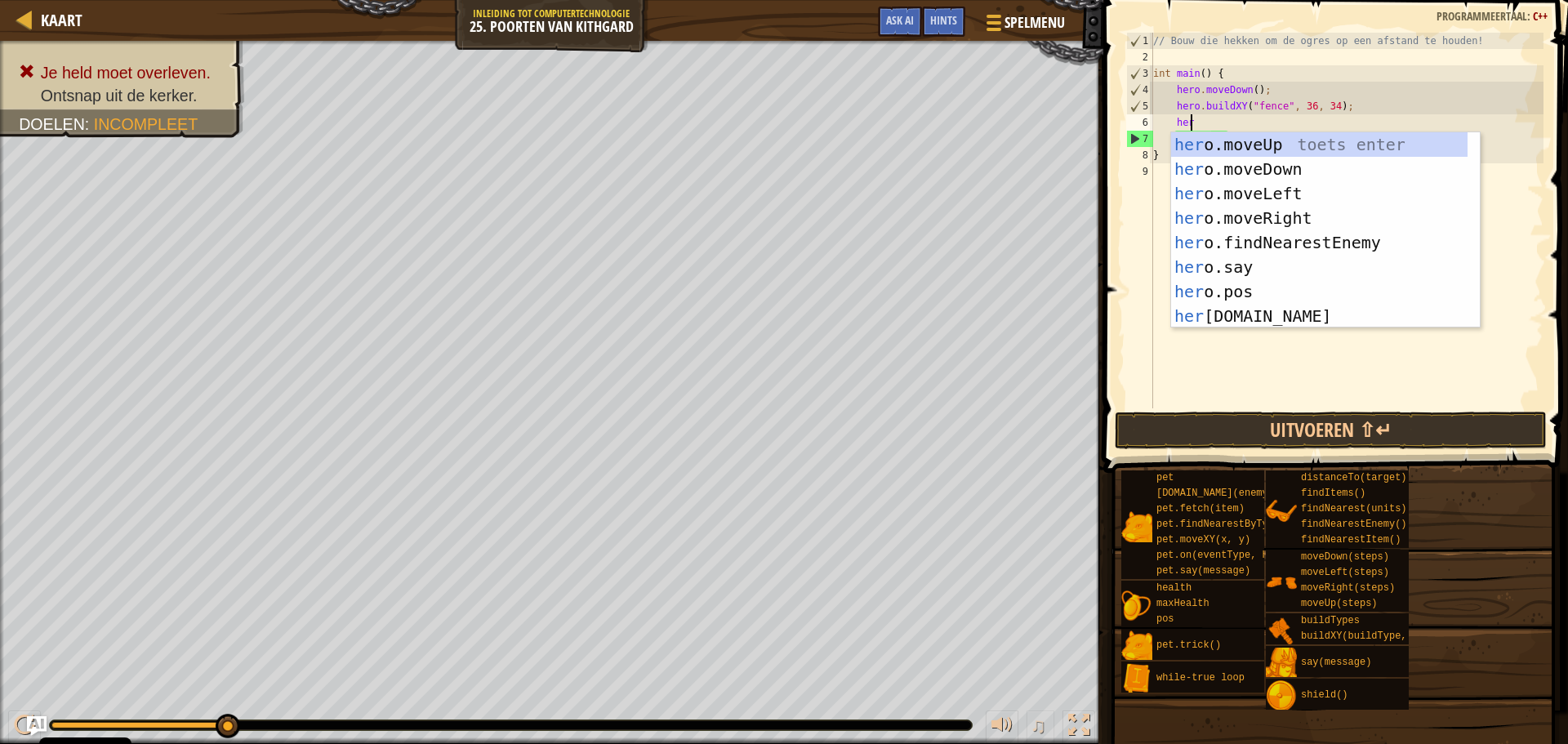
scroll to position [7, 3]
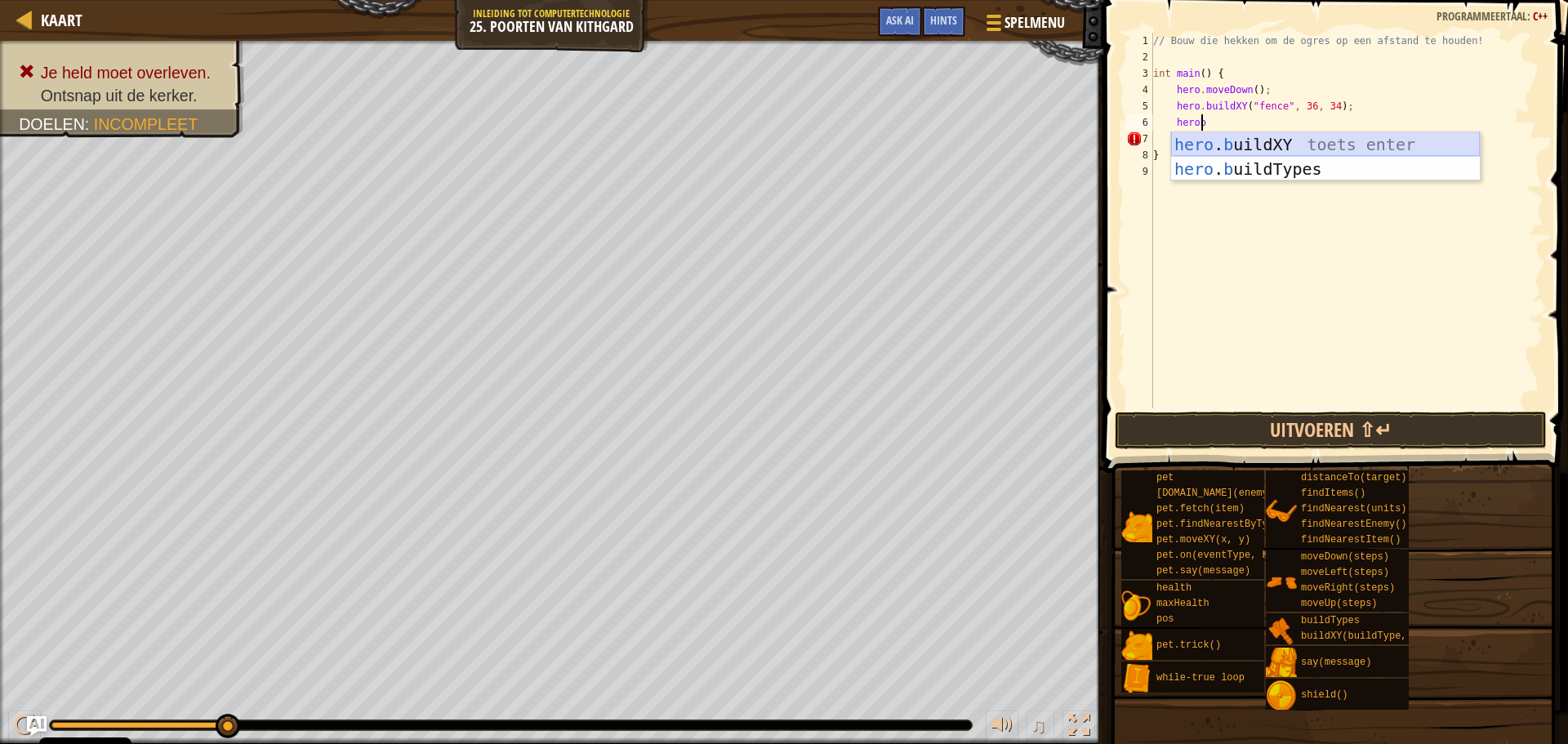
click at [1295, 144] on div "hero . b uildXY toets enter hero . b uildTypes toets enter" at bounding box center [1326, 181] width 309 height 98
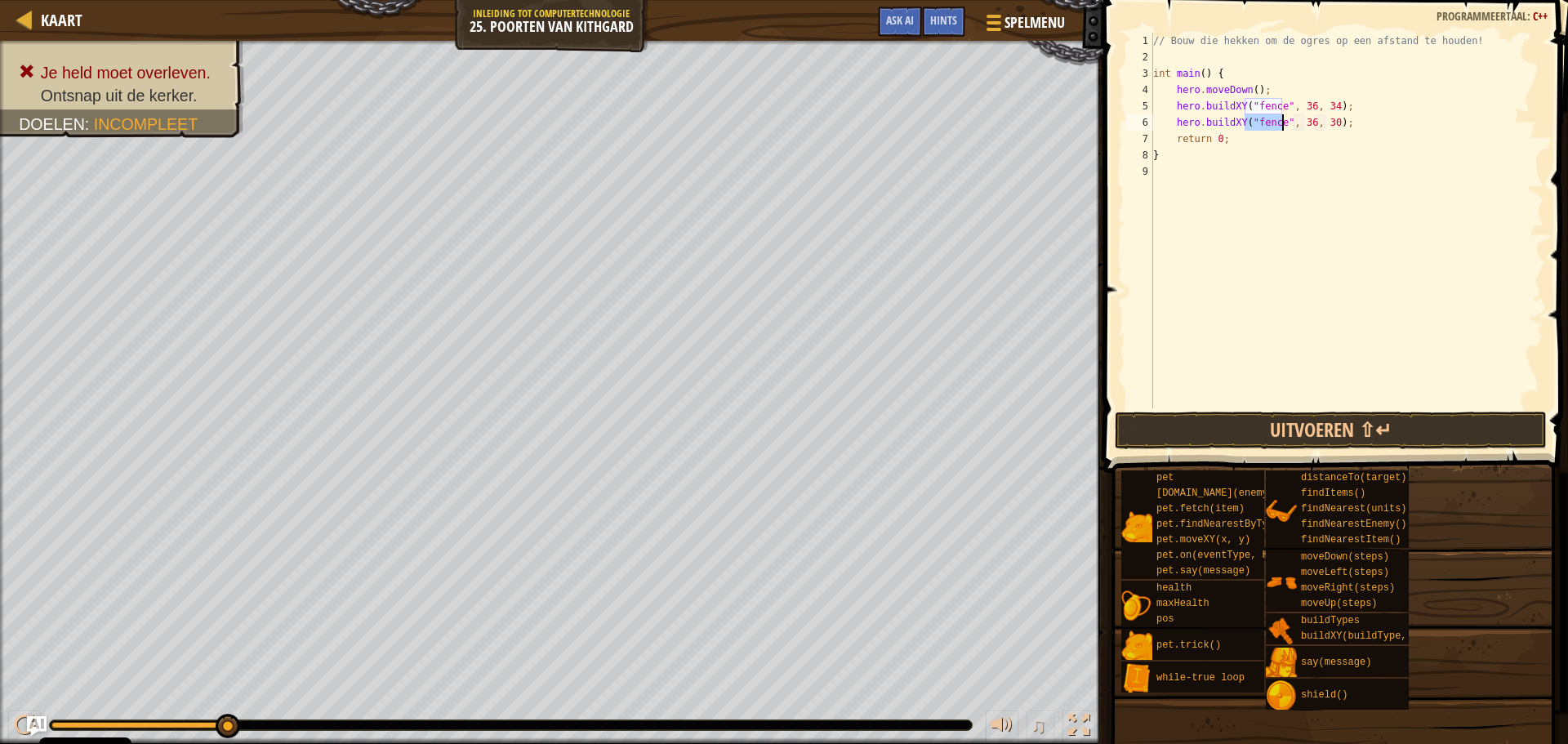
click at [1306, 125] on div "// Bouw die hekken om de ogres op een afstand te houden! int main ( ) { hero . …" at bounding box center [1347, 237] width 394 height 409
click at [1326, 124] on div "// Bouw die hekken om de ogres op een afstand te houden! int main ( ) { hero . …" at bounding box center [1347, 237] width 394 height 409
type textarea "hero.buildXY("fence", 36, 31);"
click at [1361, 126] on div "// Bouw die hekken om de ogres op een afstand te houden! int main ( ) { hero . …" at bounding box center [1347, 237] width 394 height 409
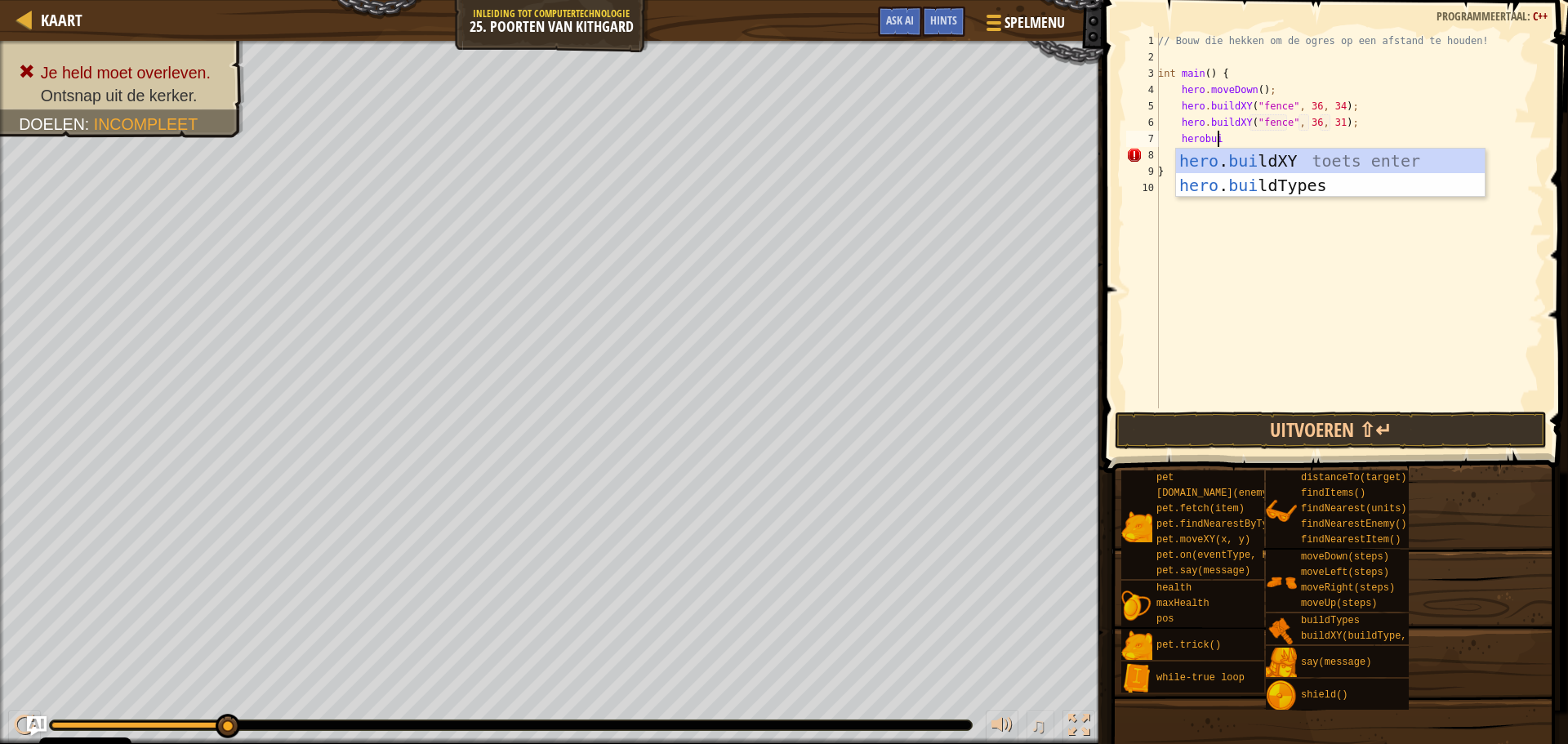
scroll to position [7, 4]
click at [1283, 167] on div "hero . bui ldXY toets enter hero . bui ldTypes toets enter" at bounding box center [1331, 198] width 309 height 98
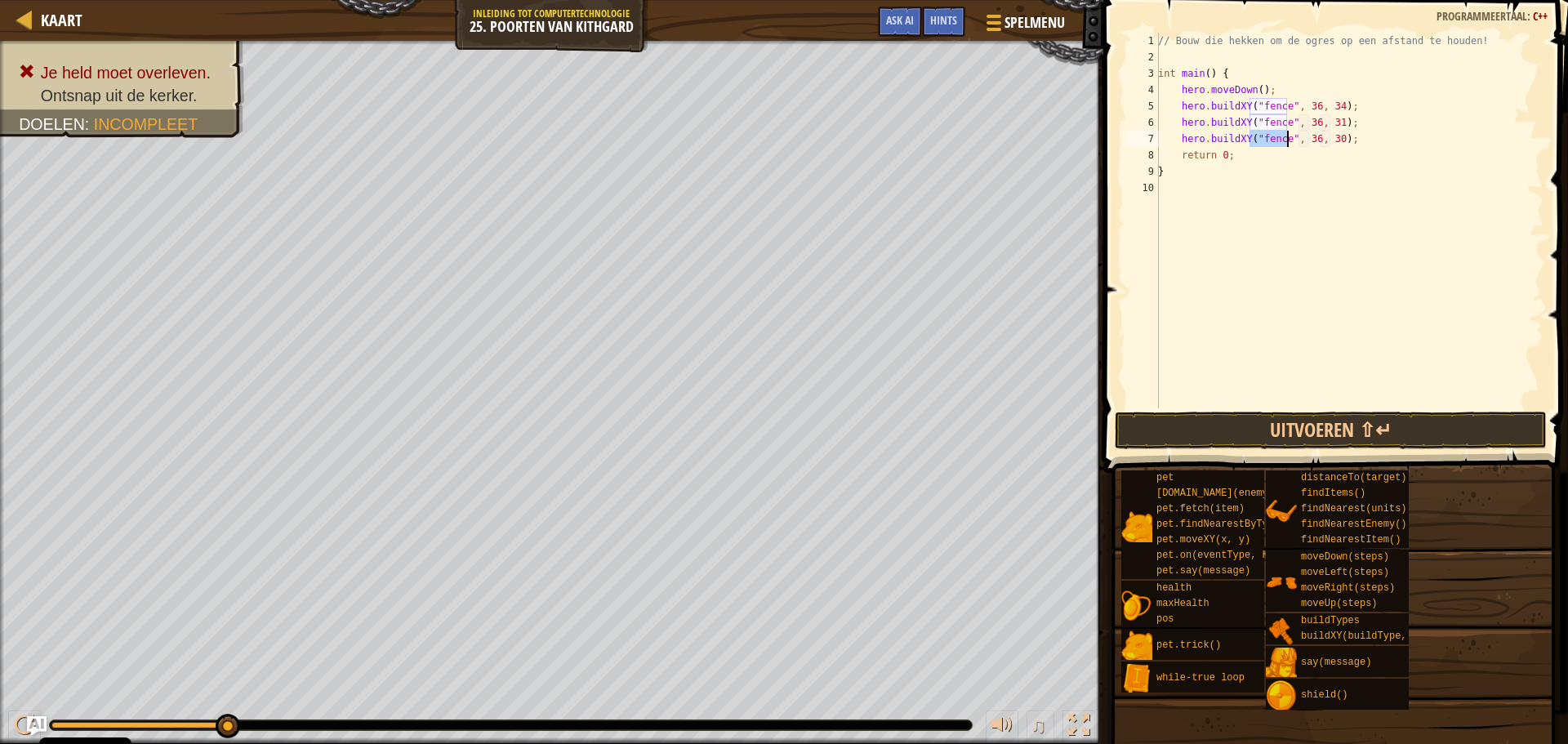
click at [1309, 147] on div "// Bouw die hekken om de ogres op een afstand te houden! int main ( ) { hero . …" at bounding box center [1349, 237] width 389 height 409
click at [1331, 140] on div "// Bouw die hekken om de ogres op een afstand te houden! int main ( ) { hero . …" at bounding box center [1349, 237] width 389 height 409
type textarea "hero.buildXY("fence", 36, 27);"
click at [1323, 441] on button "Uitvoeren ⇧↵" at bounding box center [1331, 430] width 432 height 38
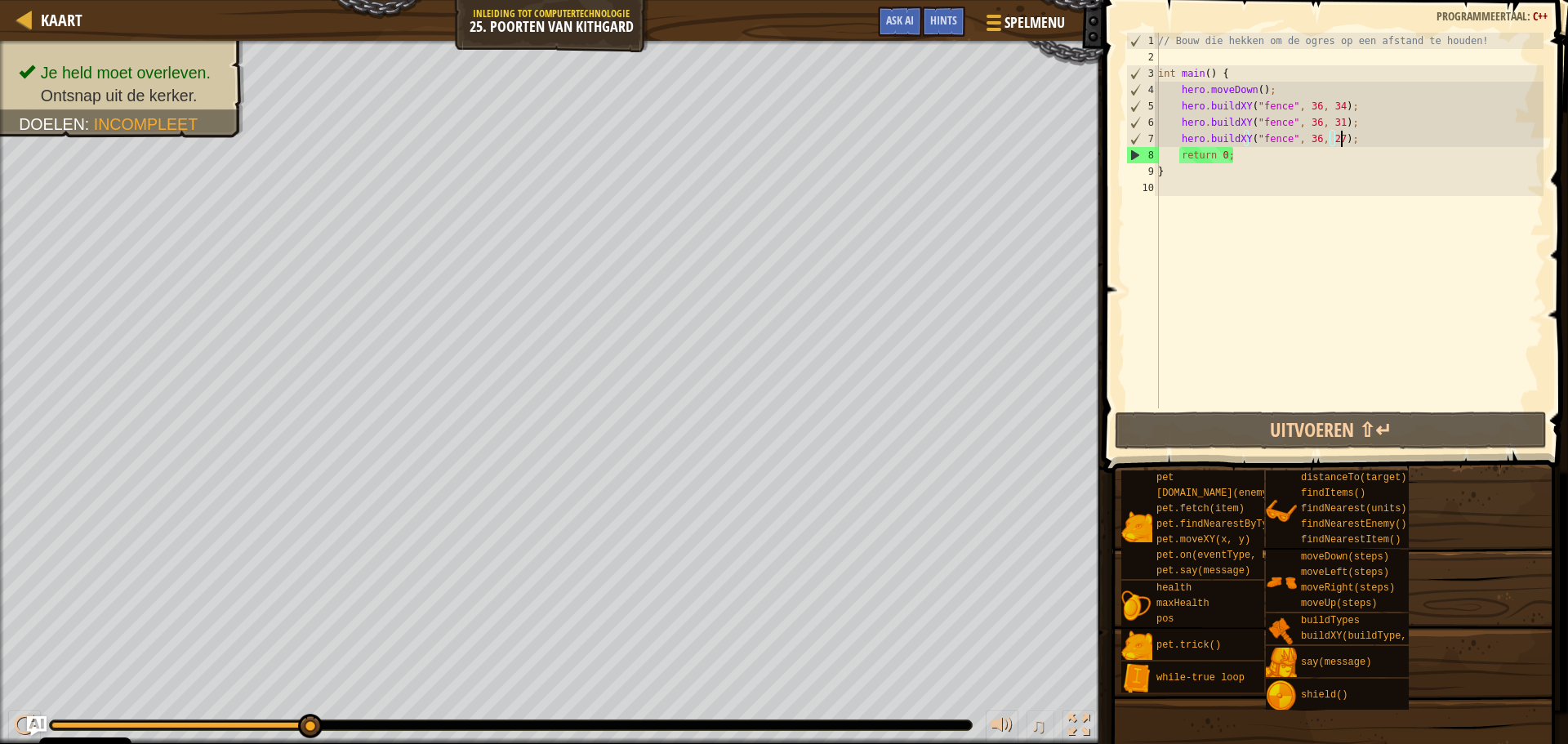
click at [1363, 140] on div "// Bouw die hekken om de ogres op een afstand te houden! int main ( ) { hero . …" at bounding box center [1349, 237] width 389 height 409
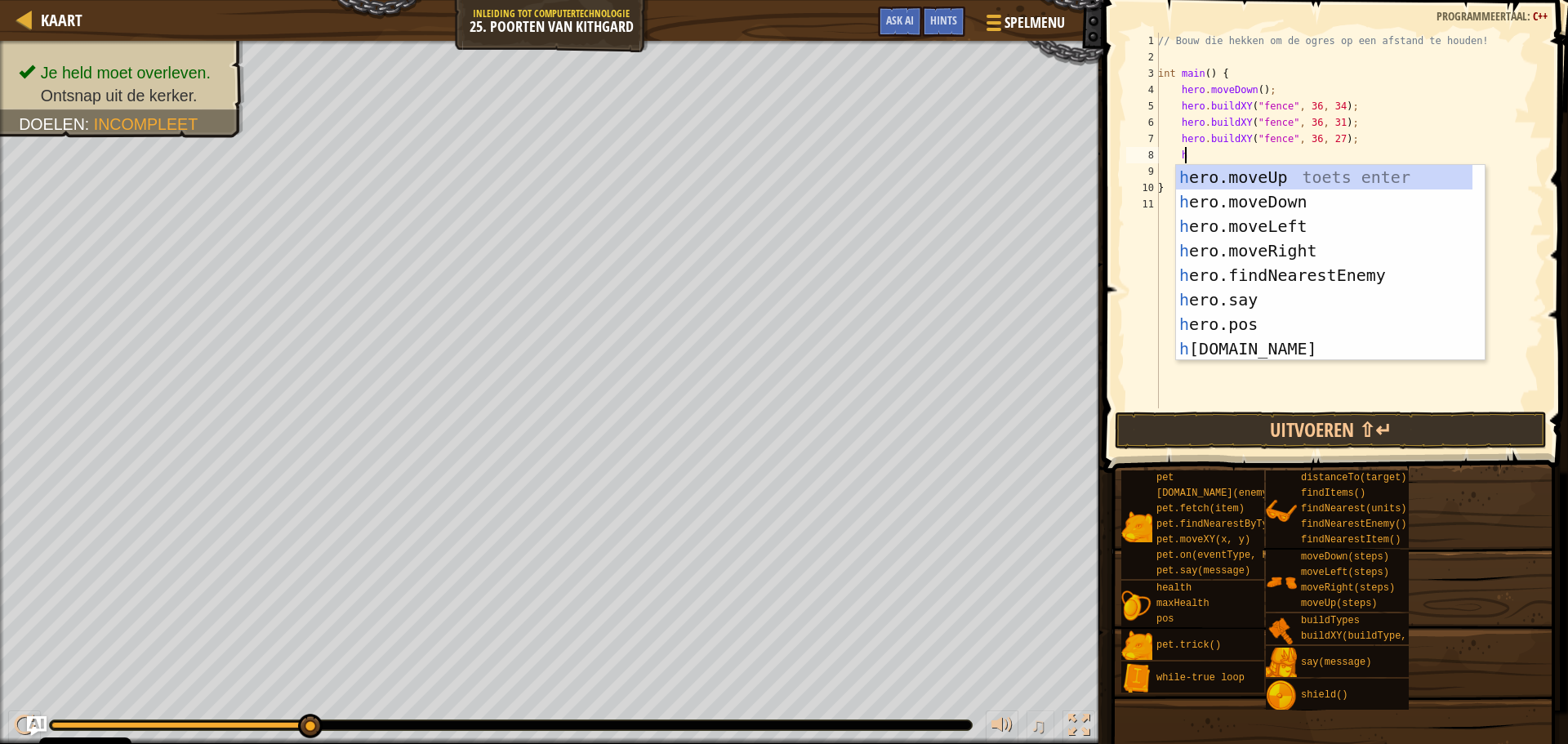
scroll to position [7, 2]
type textarea "her"
click at [1270, 250] on div "her o.moveUp toets enter her o.moveDown toets enter her o.moveLeft toets enter …" at bounding box center [1324, 287] width 297 height 245
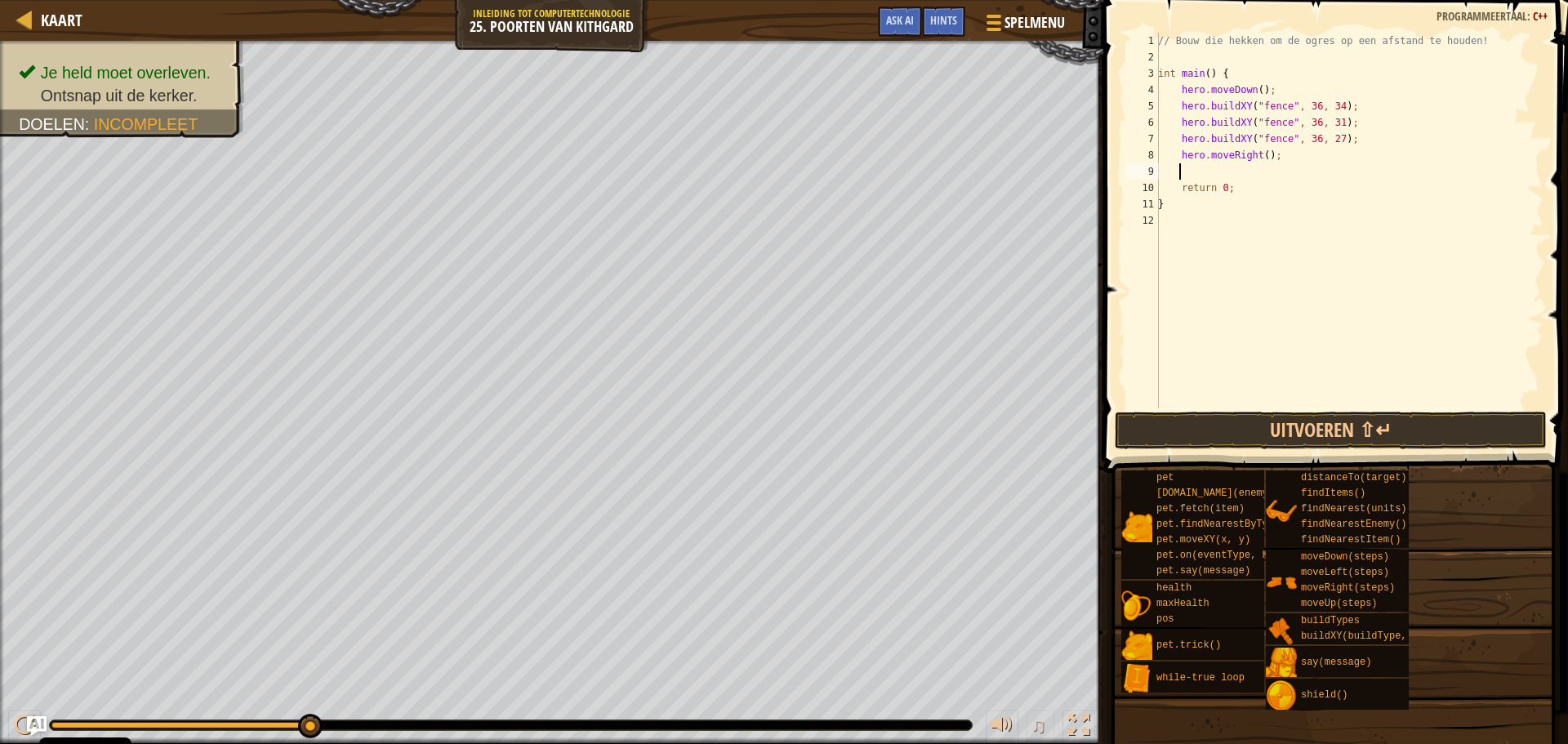
click at [1263, 157] on div "// Bouw die hekken om de ogres op een afstand te houden! int main ( ) { hero . …" at bounding box center [1349, 237] width 389 height 409
type textarea "hero.moveRight(3);"
click at [1249, 441] on button "Uitvoeren ⇧↵" at bounding box center [1331, 430] width 432 height 38
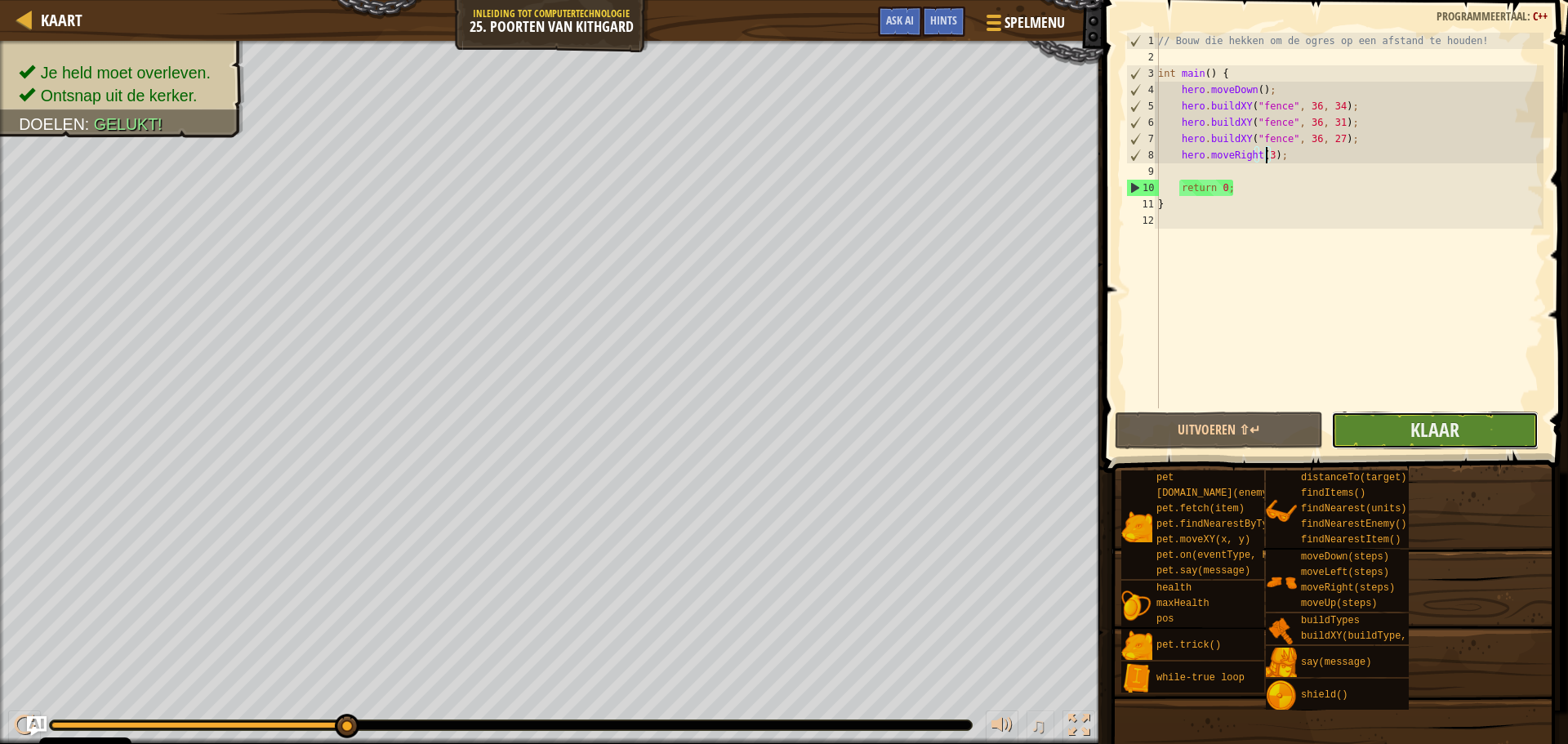
click at [1465, 427] on button "Klaar" at bounding box center [1435, 430] width 208 height 38
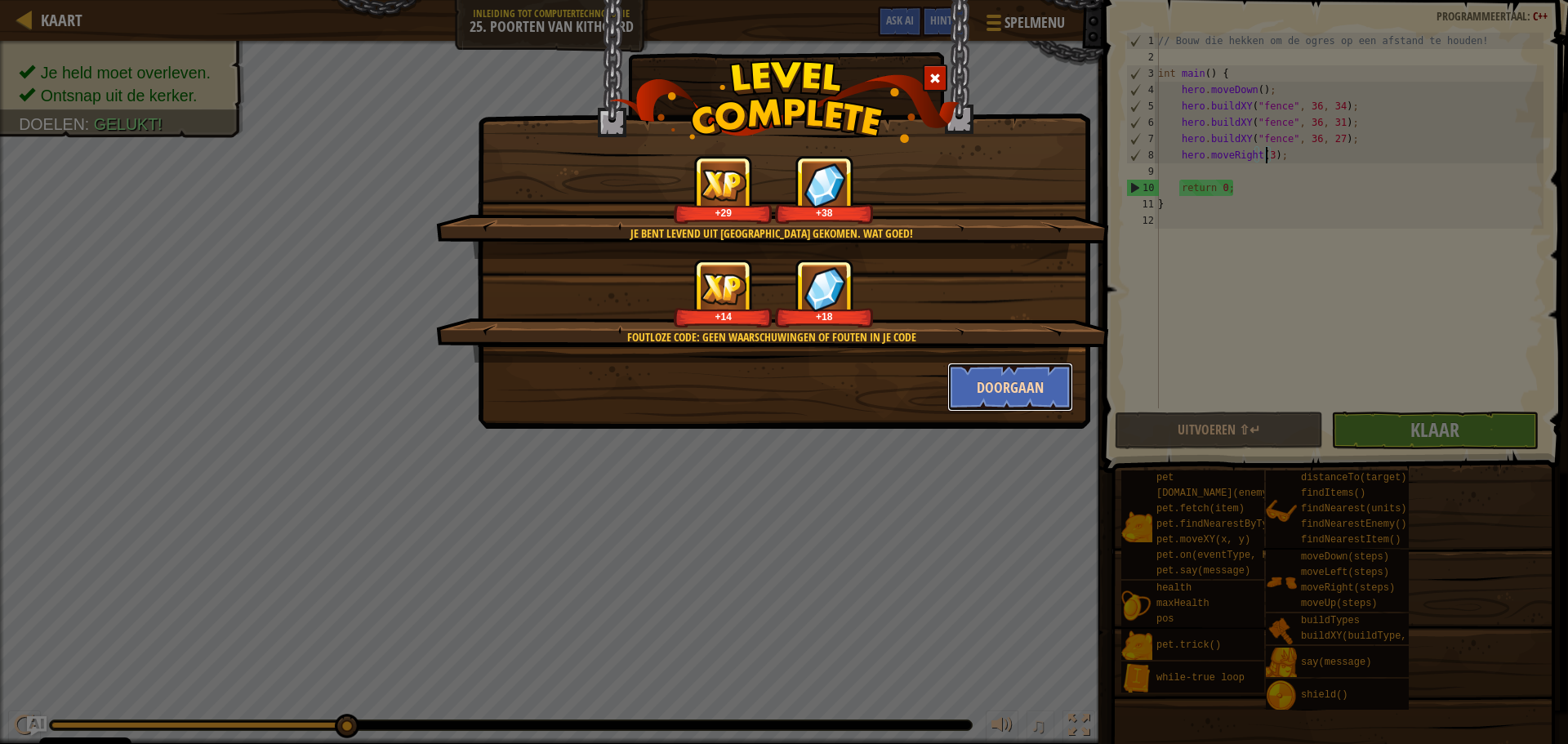
click at [989, 394] on button "Doorgaan" at bounding box center [1010, 386] width 127 height 49
